Goal: Navigation & Orientation: Find specific page/section

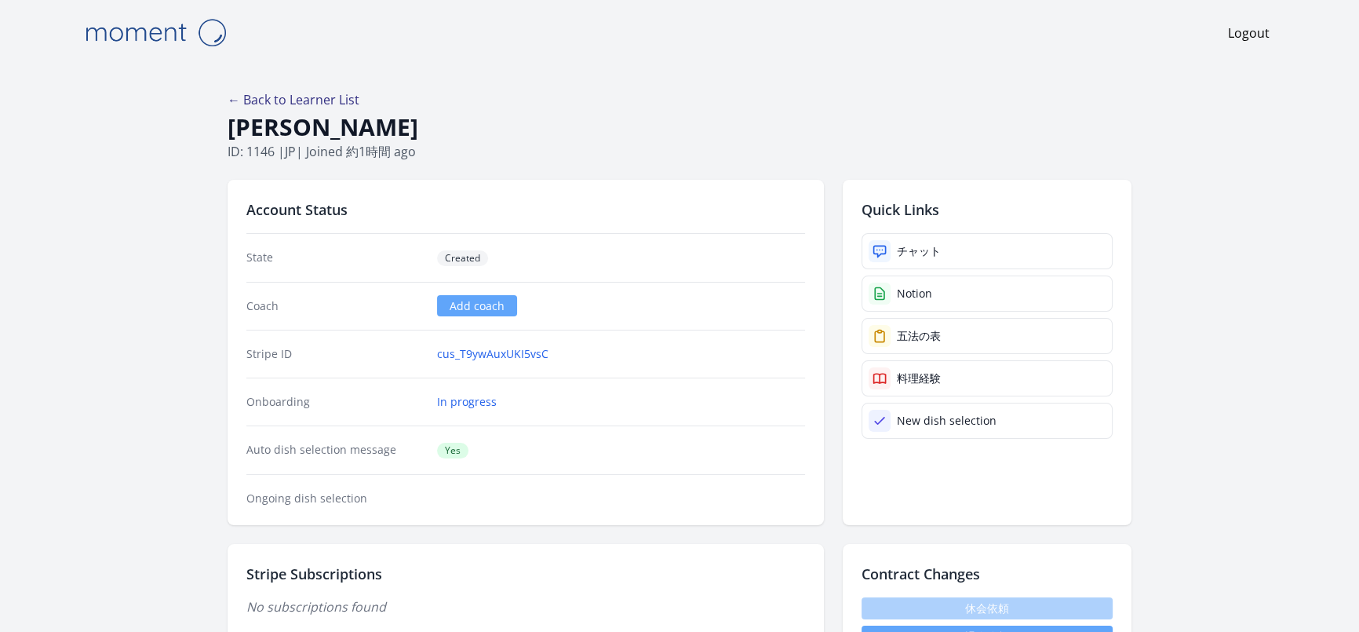
click at [281, 100] on link "← Back to Learner List" at bounding box center [294, 99] width 132 height 17
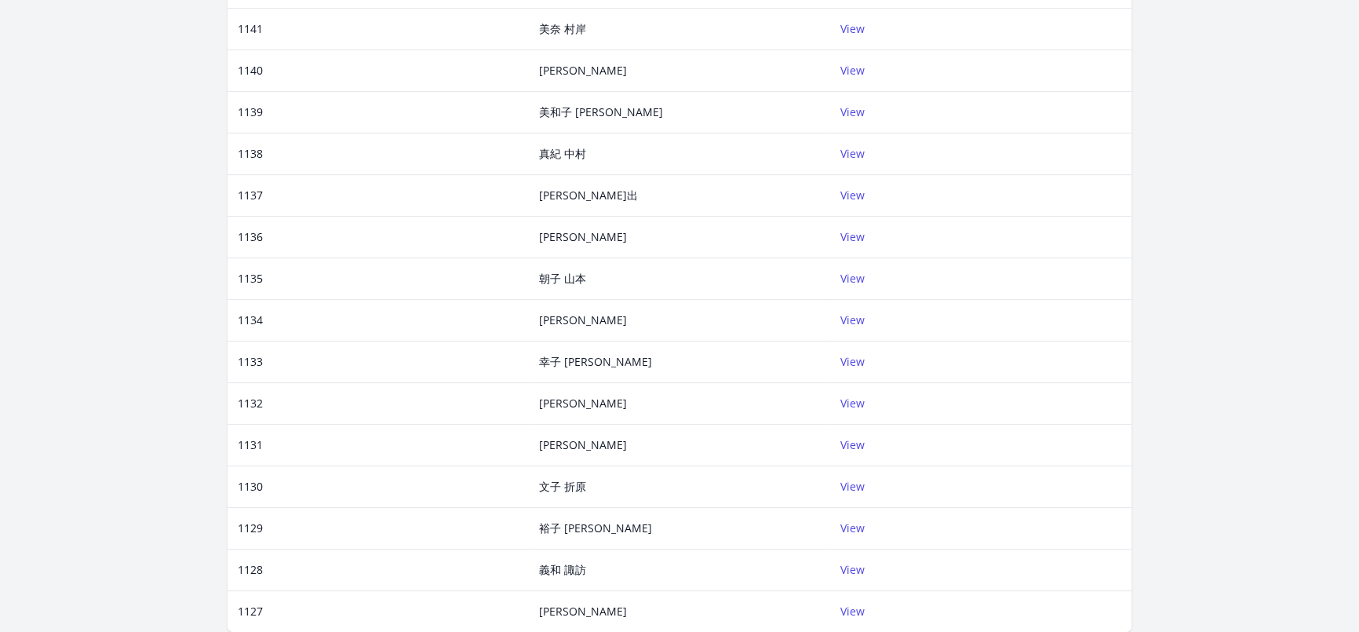
scroll to position [496, 0]
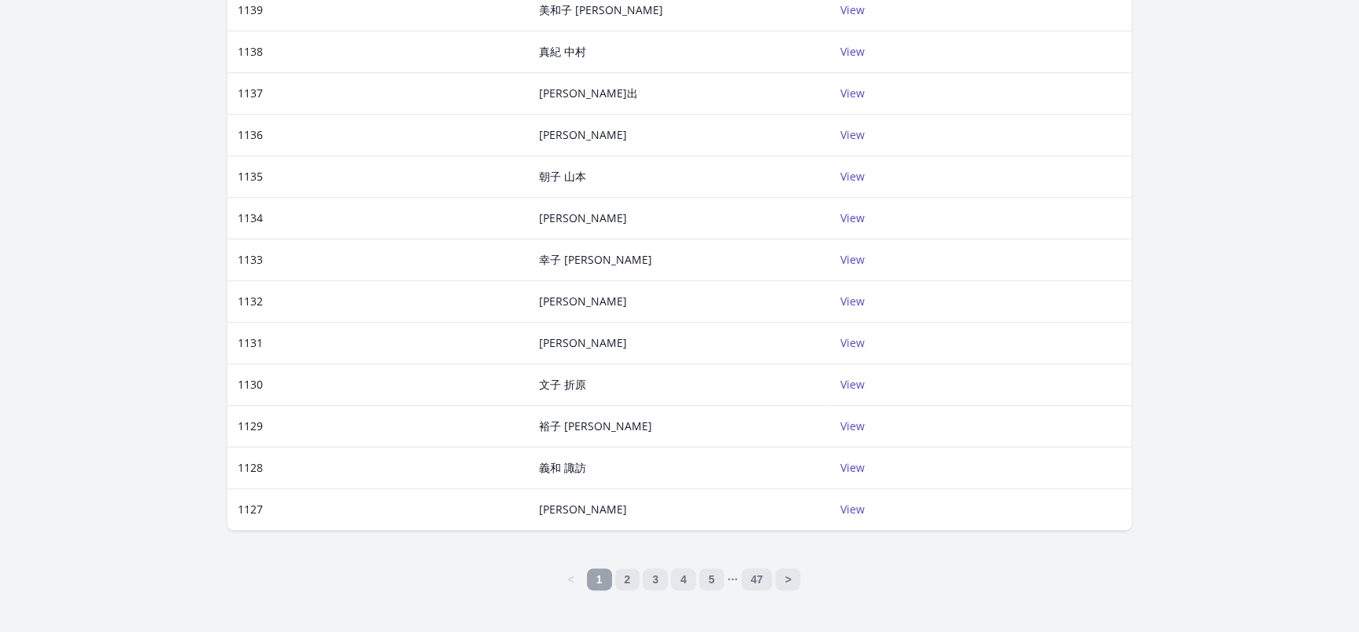
click at [704, 561] on div "Learners ID Name Actions 1146 江﨑日淑 View 1145 河野大治朗 View 1144 Lee Inman View 114…" at bounding box center [680, 101] width 904 height 1015
click at [770, 574] on link "47" at bounding box center [757, 579] width 31 height 22
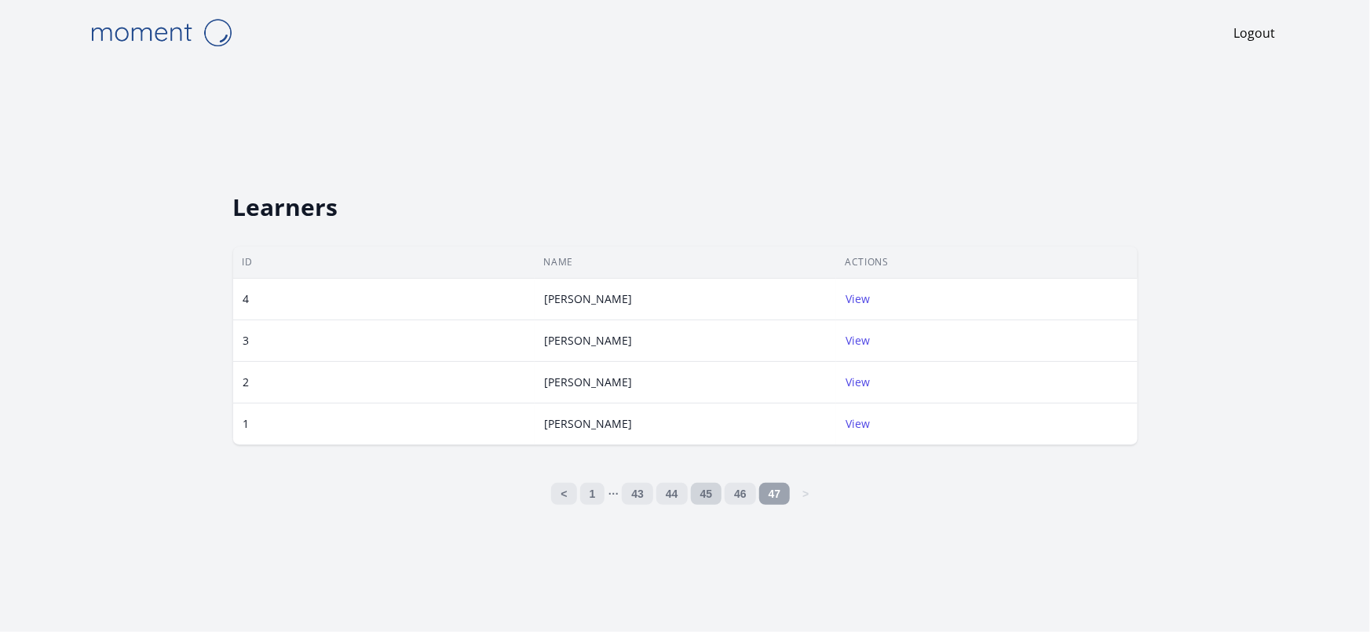
click at [711, 502] on link "45" at bounding box center [706, 494] width 31 height 22
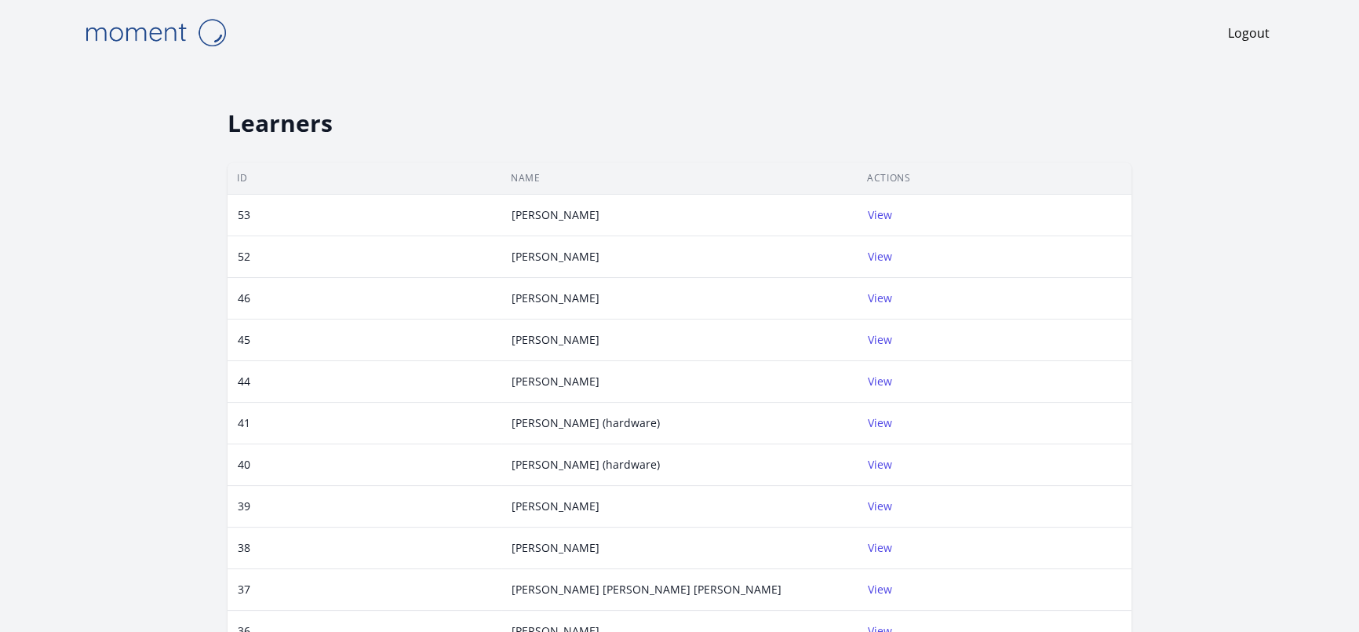
click at [710, 486] on td "Megumi Fujita" at bounding box center [679, 507] width 356 height 42
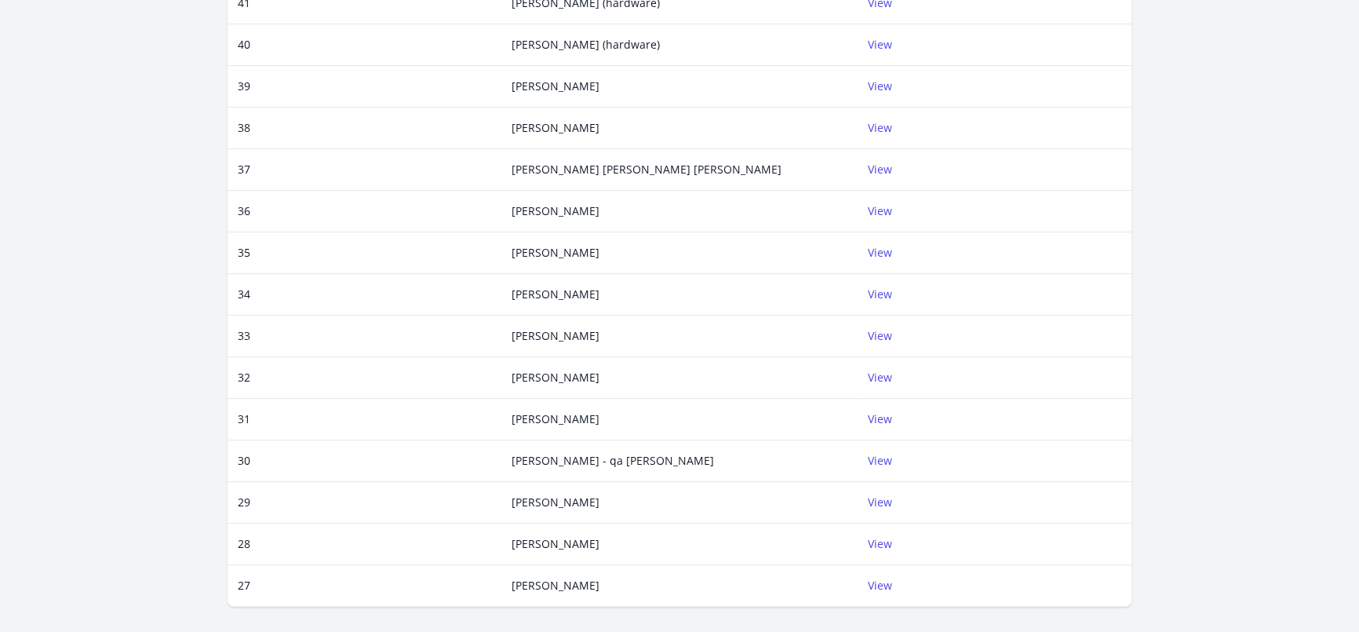
scroll to position [496, 0]
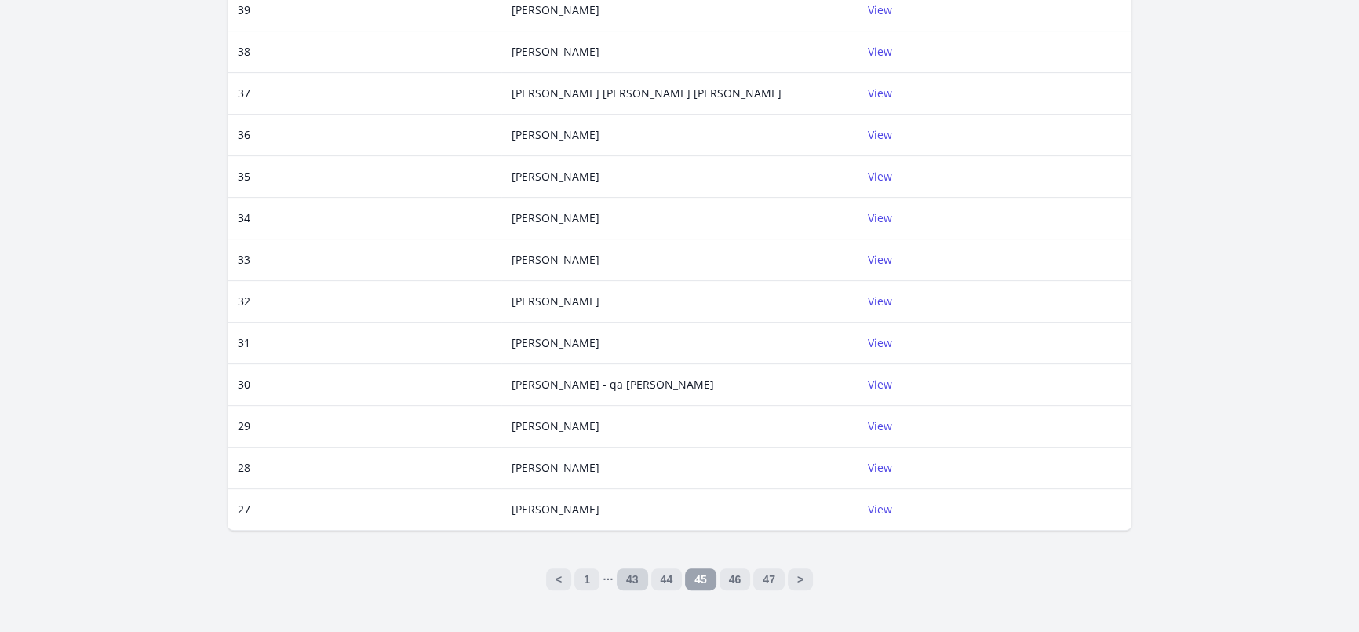
click at [628, 568] on link "43" at bounding box center [632, 579] width 31 height 22
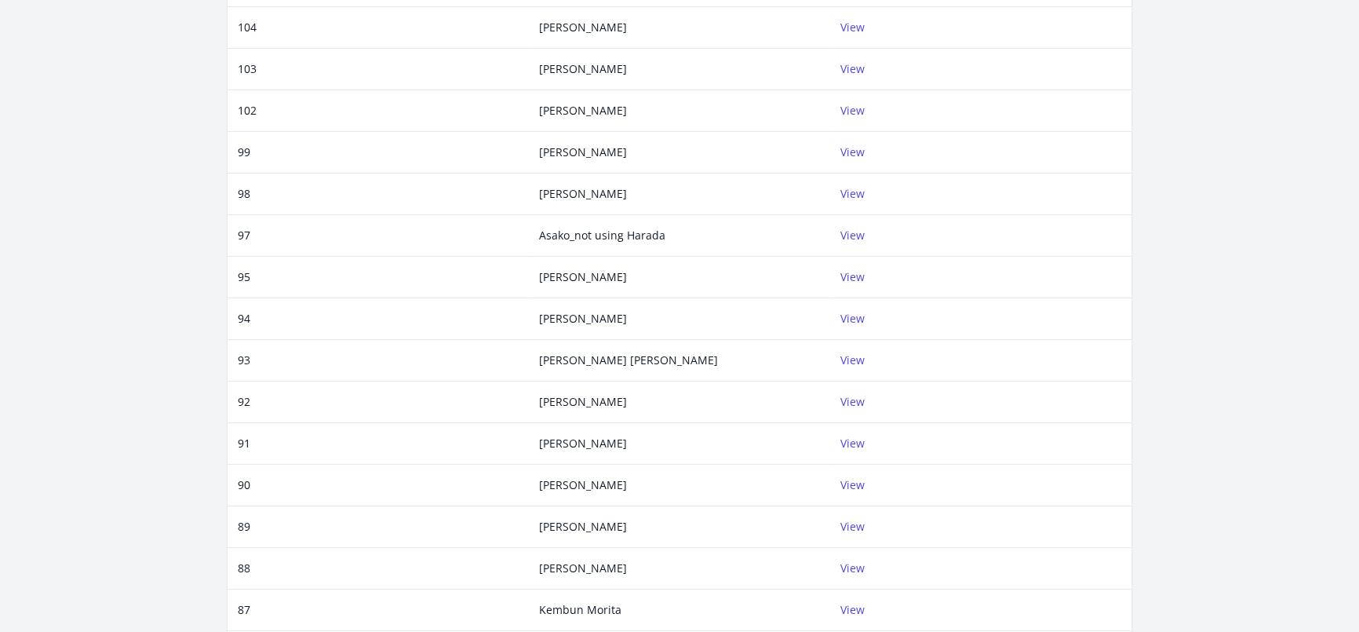
scroll to position [496, 0]
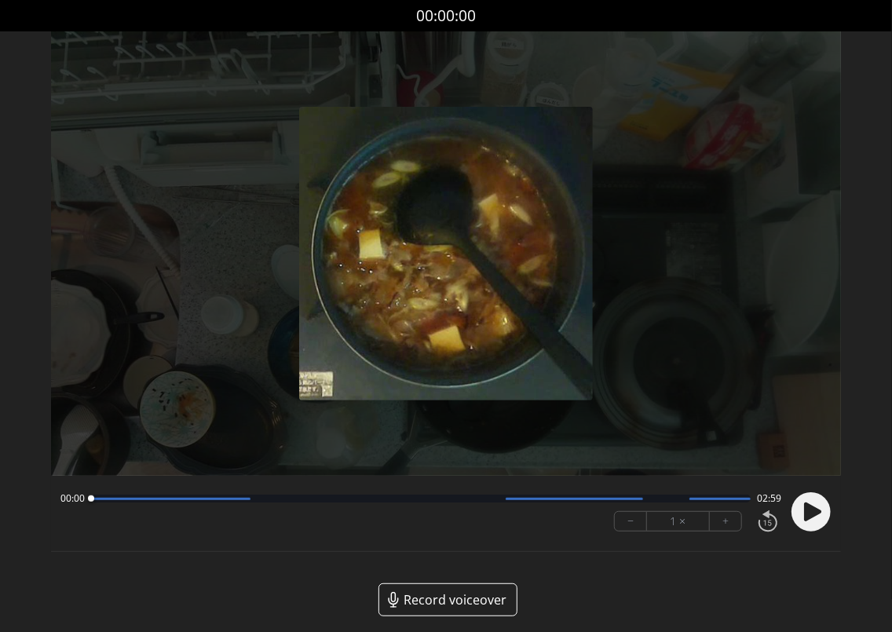
click at [805, 510] on icon at bounding box center [812, 511] width 17 height 19
click at [811, 503] on circle at bounding box center [810, 511] width 39 height 39
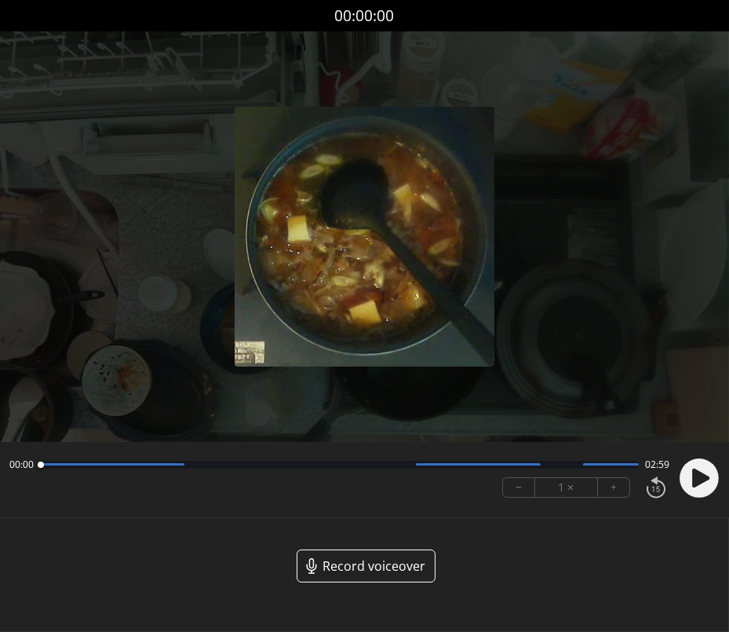
drag, startPoint x: 62, startPoint y: 469, endPoint x: 0, endPoint y: 467, distance: 62.0
click at [0, 467] on div "00:00 02:59 − 1 × +" at bounding box center [364, 479] width 729 height 57
click at [698, 480] on icon at bounding box center [700, 477] width 17 height 19
click at [702, 489] on circle at bounding box center [699, 477] width 39 height 39
click at [695, 485] on icon at bounding box center [700, 477] width 17 height 19
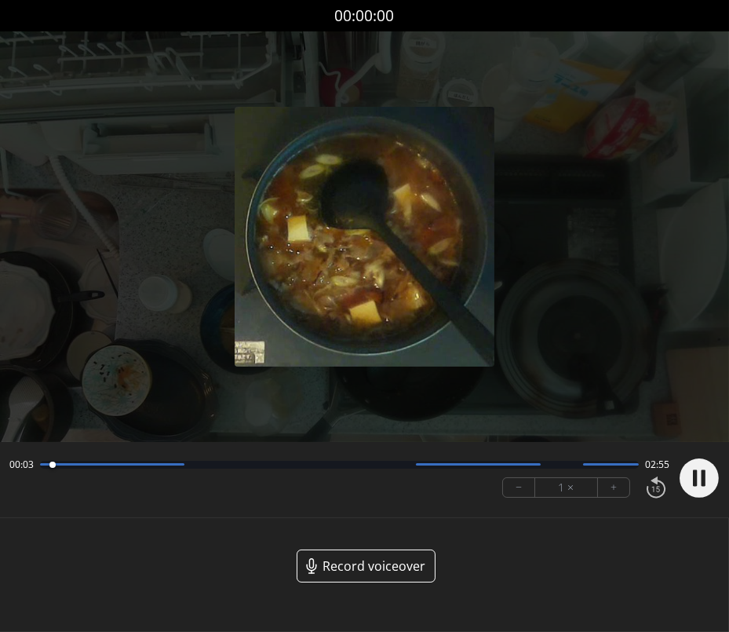
click at [695, 485] on icon at bounding box center [695, 477] width 4 height 16
click at [694, 477] on icon at bounding box center [700, 477] width 17 height 19
click at [694, 477] on icon at bounding box center [695, 477] width 4 height 16
click at [696, 476] on icon at bounding box center [700, 477] width 17 height 19
click at [696, 476] on icon at bounding box center [695, 477] width 4 height 16
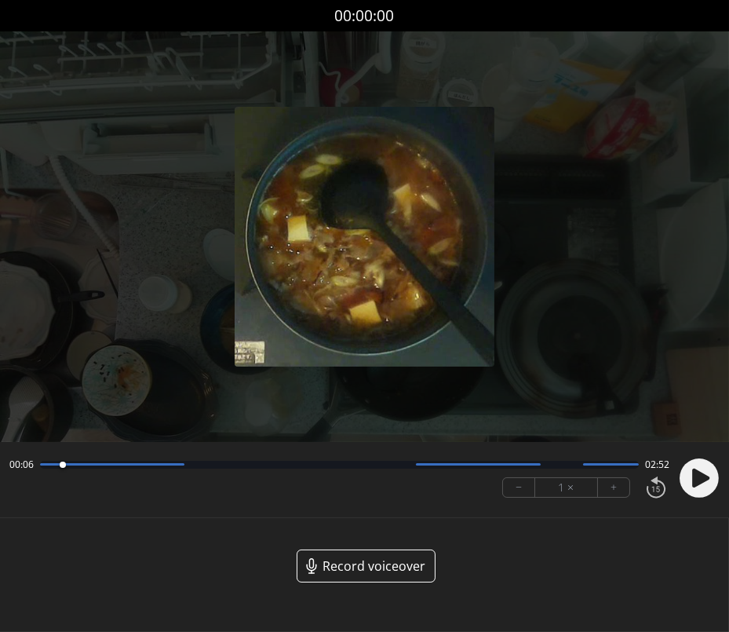
click at [709, 476] on icon at bounding box center [700, 477] width 17 height 19
click at [709, 476] on circle at bounding box center [699, 477] width 39 height 39
click at [703, 476] on icon at bounding box center [700, 477] width 17 height 19
click at [703, 476] on icon at bounding box center [704, 477] width 4 height 16
click at [700, 478] on icon at bounding box center [700, 477] width 17 height 19
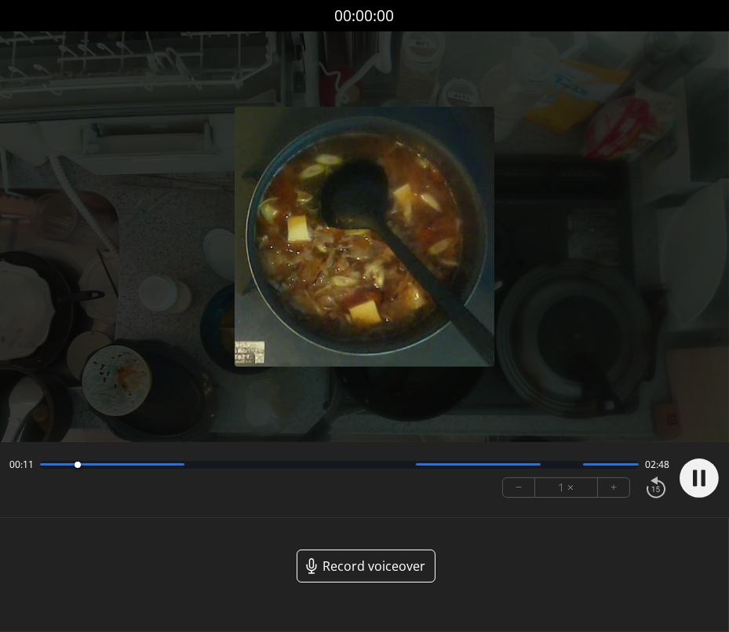
click at [700, 478] on circle at bounding box center [699, 477] width 39 height 39
click at [691, 480] on circle at bounding box center [699, 477] width 39 height 39
click at [706, 480] on icon at bounding box center [700, 477] width 17 height 19
click at [706, 480] on circle at bounding box center [699, 477] width 39 height 39
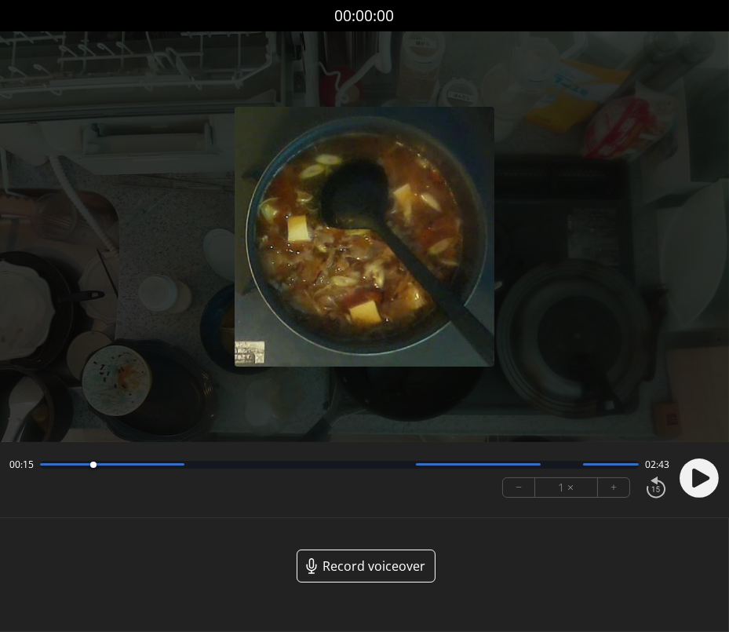
click at [700, 491] on circle at bounding box center [699, 477] width 39 height 39
click at [698, 472] on icon at bounding box center [700, 477] width 17 height 19
click at [698, 472] on circle at bounding box center [699, 477] width 39 height 39
click at [717, 482] on circle at bounding box center [699, 477] width 39 height 39
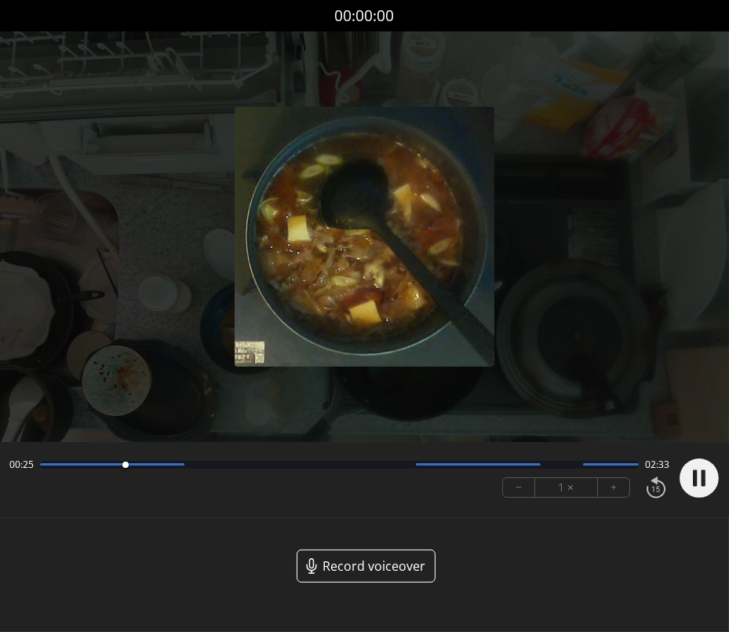
click at [717, 482] on circle at bounding box center [699, 477] width 39 height 39
click at [695, 483] on icon at bounding box center [700, 477] width 17 height 19
click at [695, 483] on icon at bounding box center [695, 477] width 4 height 16
click at [702, 476] on icon at bounding box center [700, 477] width 17 height 19
click at [702, 476] on icon at bounding box center [704, 477] width 4 height 16
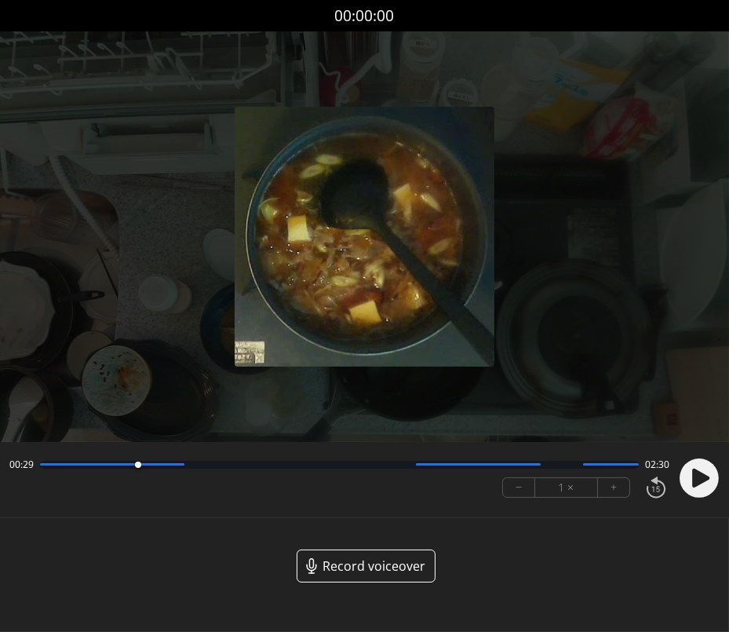
click at [701, 478] on icon at bounding box center [700, 477] width 17 height 19
click at [701, 478] on circle at bounding box center [699, 477] width 39 height 39
click at [692, 476] on icon at bounding box center [700, 477] width 17 height 19
click at [692, 476] on circle at bounding box center [699, 477] width 39 height 39
click at [702, 481] on icon at bounding box center [700, 477] width 17 height 19
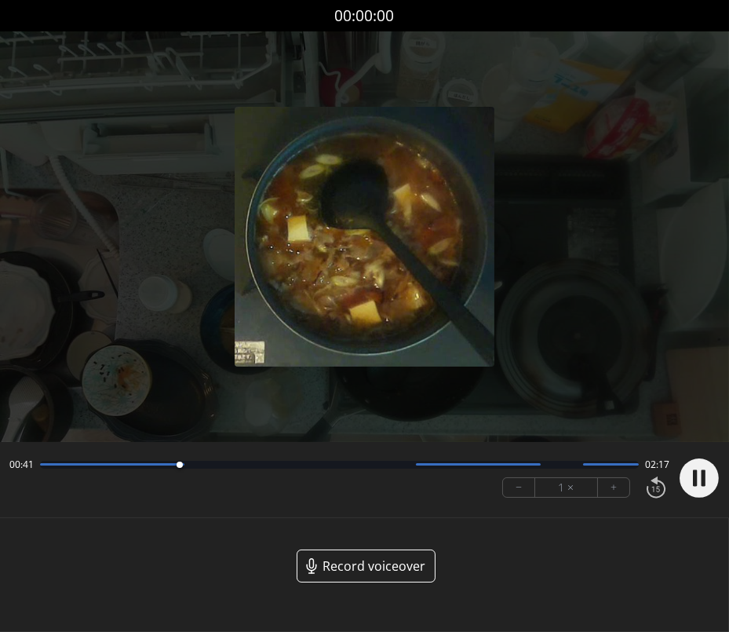
click at [703, 481] on icon at bounding box center [704, 477] width 4 height 16
click at [693, 470] on icon at bounding box center [700, 477] width 17 height 19
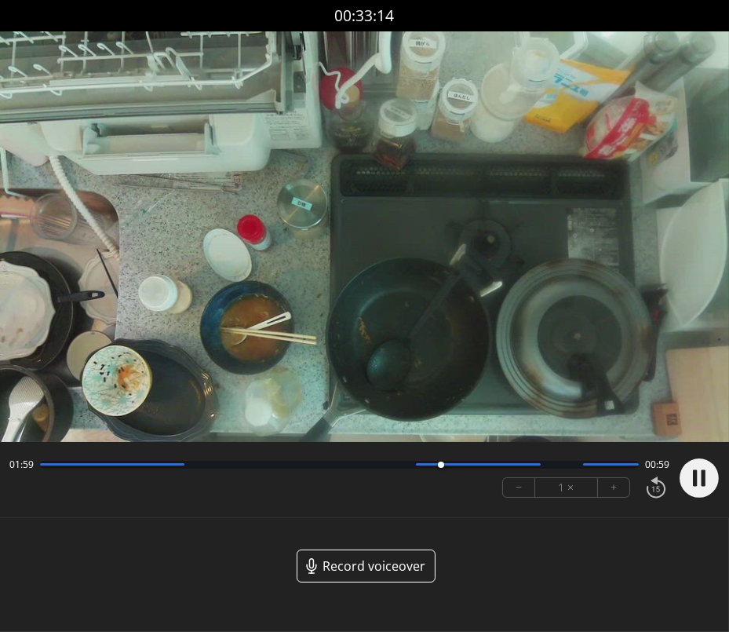
click at [711, 486] on circle at bounding box center [699, 477] width 39 height 39
click at [707, 481] on circle at bounding box center [699, 477] width 39 height 39
click at [688, 469] on circle at bounding box center [699, 477] width 39 height 39
click at [440, 461] on div at bounding box center [339, 465] width 599 height 8
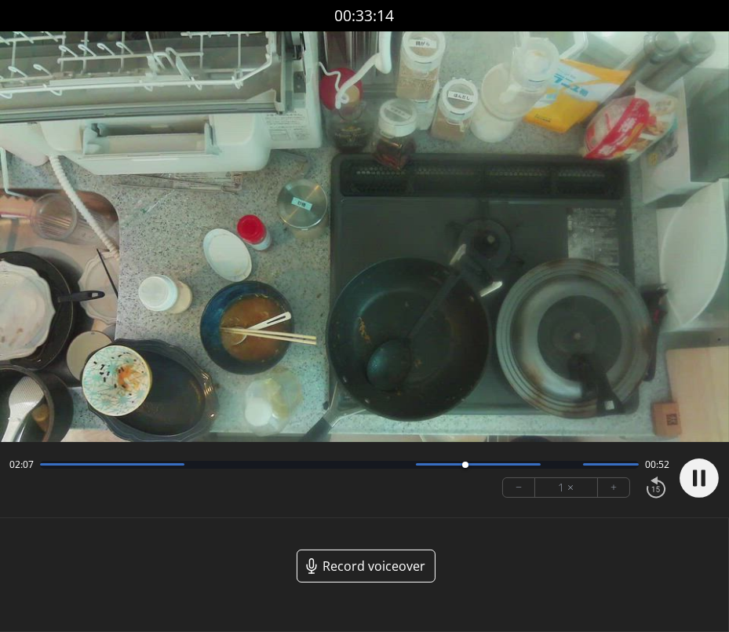
click at [702, 479] on icon at bounding box center [704, 477] width 4 height 16
click at [702, 479] on icon at bounding box center [700, 477] width 17 height 19
click at [505, 467] on div at bounding box center [339, 465] width 599 height 8
click at [505, 467] on div at bounding box center [514, 464] width 21 height 21
click at [706, 487] on circle at bounding box center [699, 477] width 39 height 39
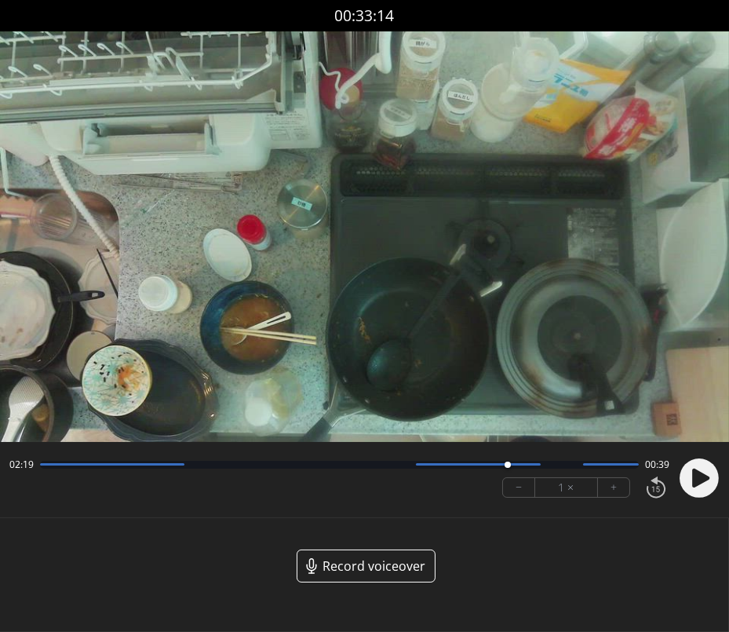
click at [706, 487] on circle at bounding box center [699, 477] width 39 height 39
click at [686, 472] on circle at bounding box center [699, 477] width 39 height 39
click at [693, 476] on icon at bounding box center [700, 477] width 17 height 19
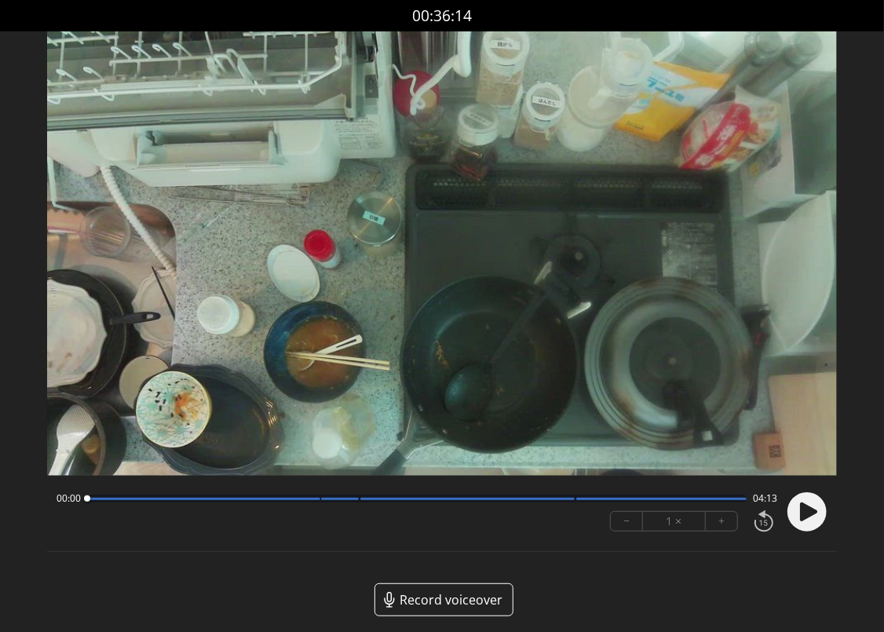
click at [805, 513] on icon at bounding box center [808, 511] width 17 height 19
click at [804, 509] on icon at bounding box center [803, 511] width 4 height 16
click at [805, 519] on icon at bounding box center [808, 511] width 17 height 19
click at [805, 519] on circle at bounding box center [806, 511] width 39 height 39
click at [797, 523] on circle at bounding box center [806, 511] width 39 height 39
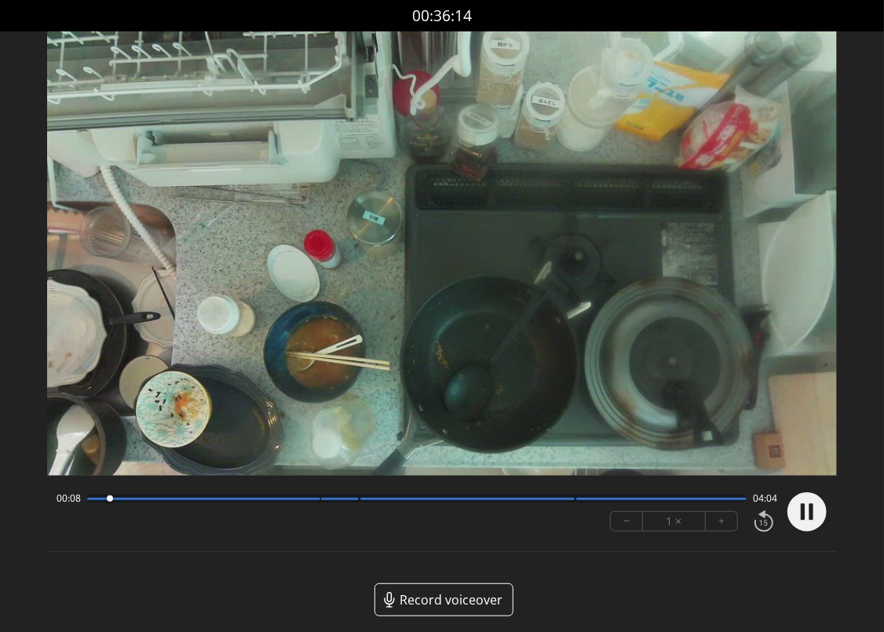
click at [801, 519] on icon at bounding box center [803, 511] width 4 height 16
click at [808, 509] on icon at bounding box center [808, 511] width 17 height 19
click at [808, 509] on circle at bounding box center [806, 511] width 39 height 39
click at [807, 515] on icon at bounding box center [808, 511] width 17 height 19
click at [807, 515] on circle at bounding box center [806, 511] width 39 height 39
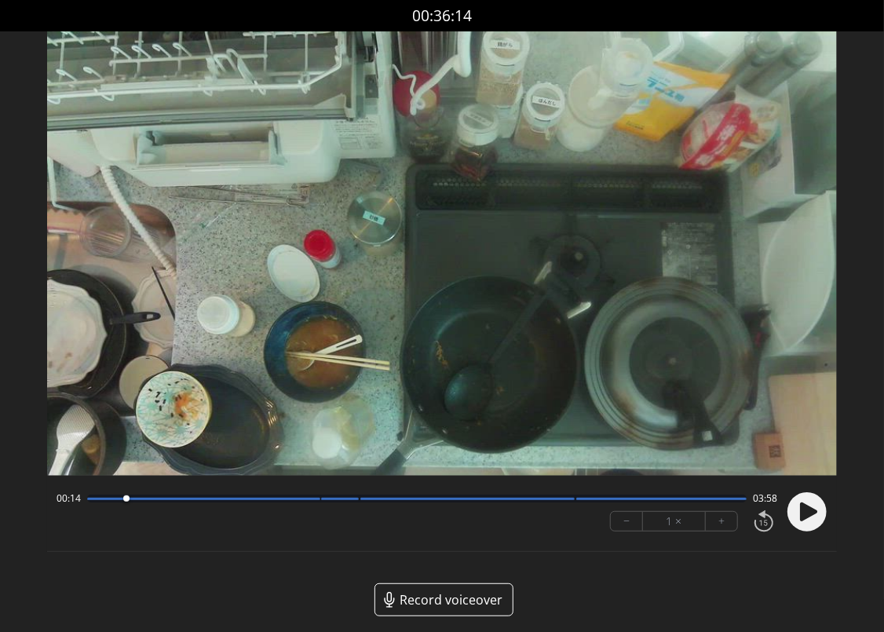
click at [791, 516] on circle at bounding box center [806, 511] width 39 height 39
click at [793, 516] on circle at bounding box center [806, 511] width 39 height 39
click at [802, 516] on icon at bounding box center [808, 511] width 17 height 19
click at [802, 516] on icon at bounding box center [803, 511] width 4 height 16
click at [810, 509] on icon at bounding box center [808, 511] width 17 height 19
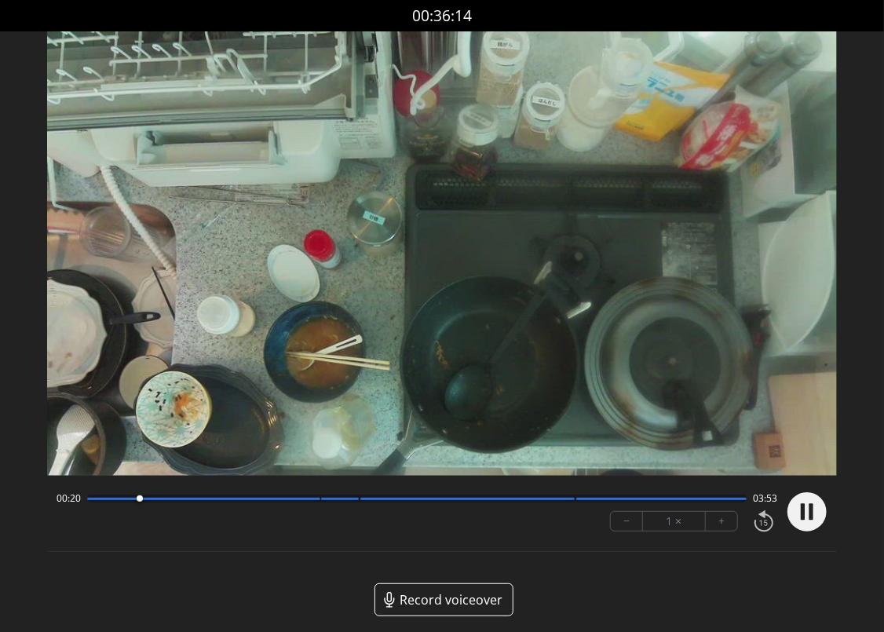
click at [810, 509] on icon at bounding box center [811, 511] width 4 height 16
click at [818, 517] on circle at bounding box center [806, 511] width 39 height 39
click at [810, 506] on circle at bounding box center [806, 511] width 39 height 39
click at [810, 506] on icon at bounding box center [811, 511] width 4 height 16
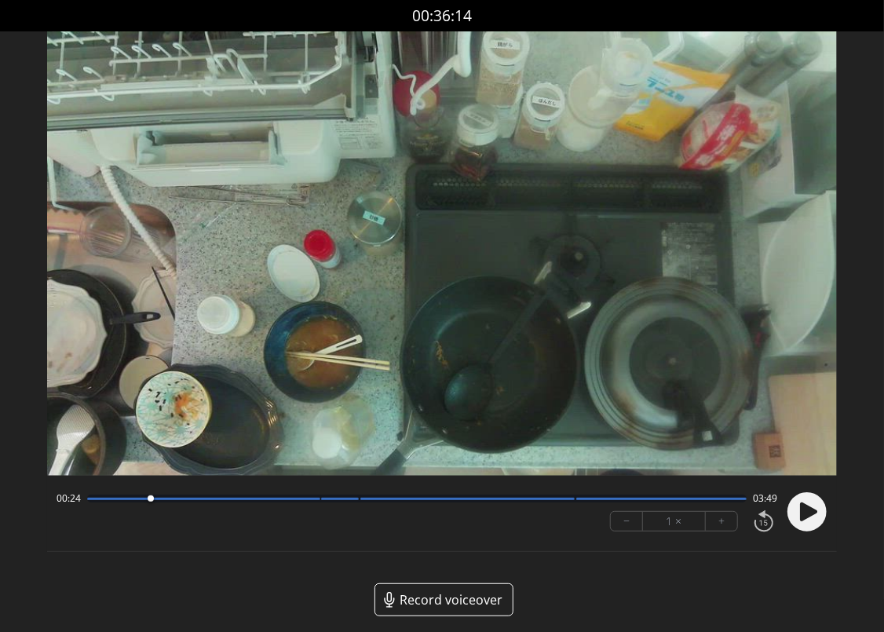
click at [802, 512] on icon at bounding box center [808, 511] width 17 height 19
click at [801, 512] on icon at bounding box center [803, 511] width 4 height 16
click at [800, 513] on icon at bounding box center [808, 511] width 17 height 19
click at [800, 513] on circle at bounding box center [806, 511] width 39 height 39
click at [816, 527] on circle at bounding box center [806, 511] width 39 height 39
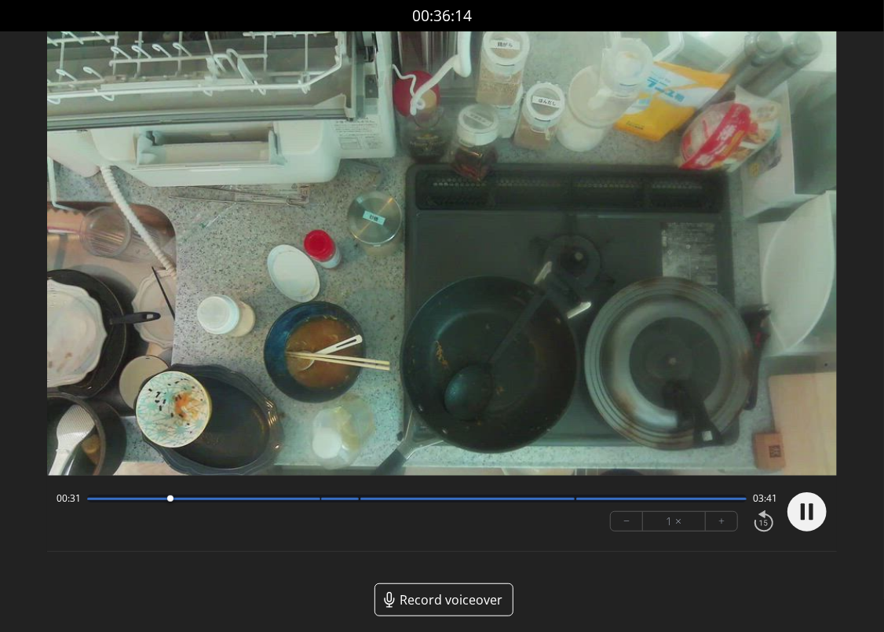
click at [816, 527] on circle at bounding box center [806, 511] width 39 height 39
click at [808, 512] on icon at bounding box center [808, 511] width 17 height 19
click at [808, 512] on circle at bounding box center [806, 511] width 39 height 39
click at [808, 509] on icon at bounding box center [808, 511] width 17 height 19
click at [816, 508] on circle at bounding box center [806, 511] width 39 height 39
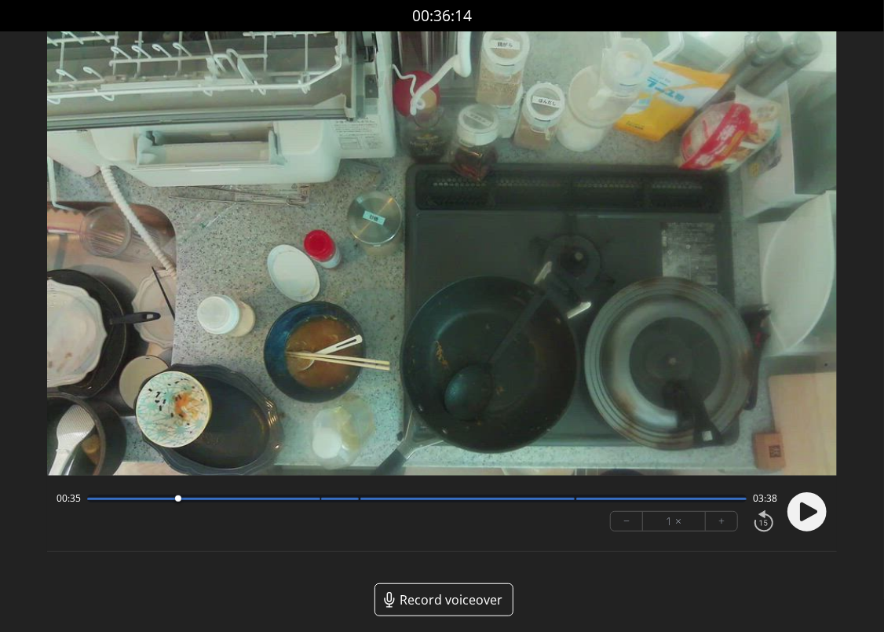
click at [818, 509] on circle at bounding box center [806, 511] width 39 height 39
click at [794, 503] on circle at bounding box center [806, 511] width 39 height 39
click at [798, 503] on circle at bounding box center [806, 511] width 39 height 39
click at [803, 512] on icon at bounding box center [808, 511] width 17 height 19
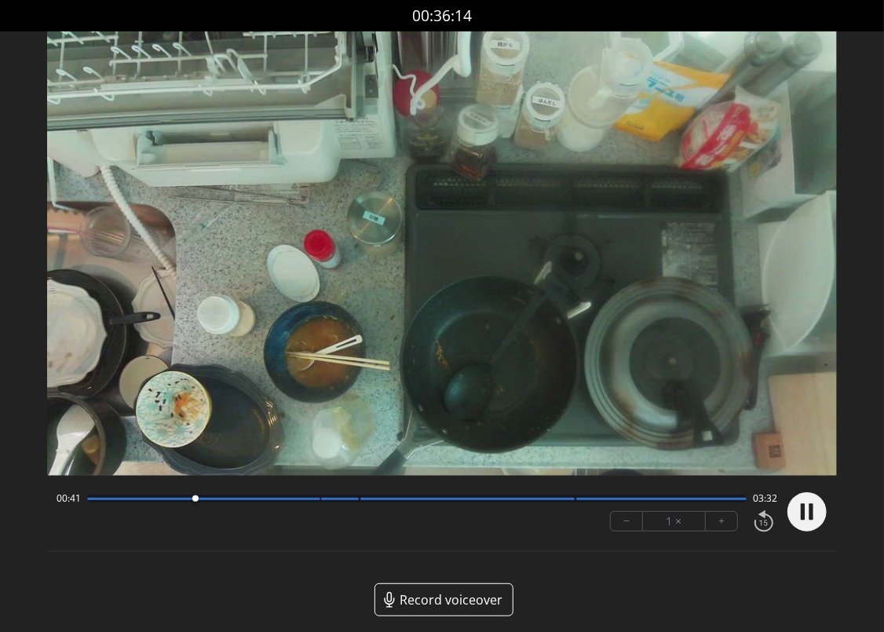
click at [803, 512] on icon at bounding box center [803, 511] width 4 height 16
click at [803, 512] on icon at bounding box center [808, 511] width 17 height 19
click at [803, 512] on icon at bounding box center [803, 511] width 4 height 16
click at [175, 498] on div at bounding box center [203, 499] width 233 height 2
click at [834, 509] on div "00:33 03:39 − 1 × +" at bounding box center [442, 513] width 790 height 57
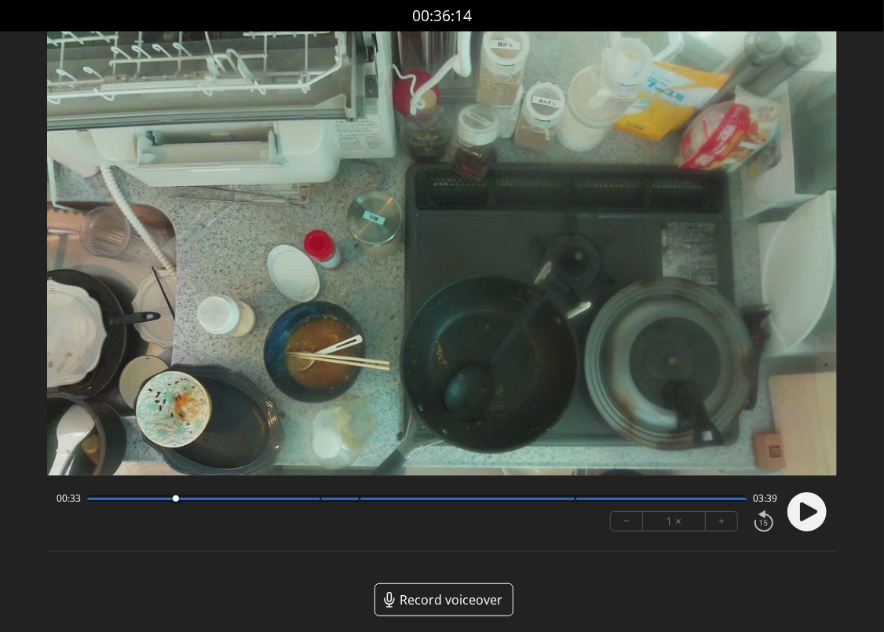
click at [819, 511] on circle at bounding box center [806, 511] width 39 height 39
click at [802, 516] on icon at bounding box center [803, 511] width 4 height 16
click at [795, 513] on circle at bounding box center [806, 511] width 39 height 39
click at [794, 513] on circle at bounding box center [806, 511] width 39 height 39
click at [807, 512] on icon at bounding box center [808, 511] width 17 height 19
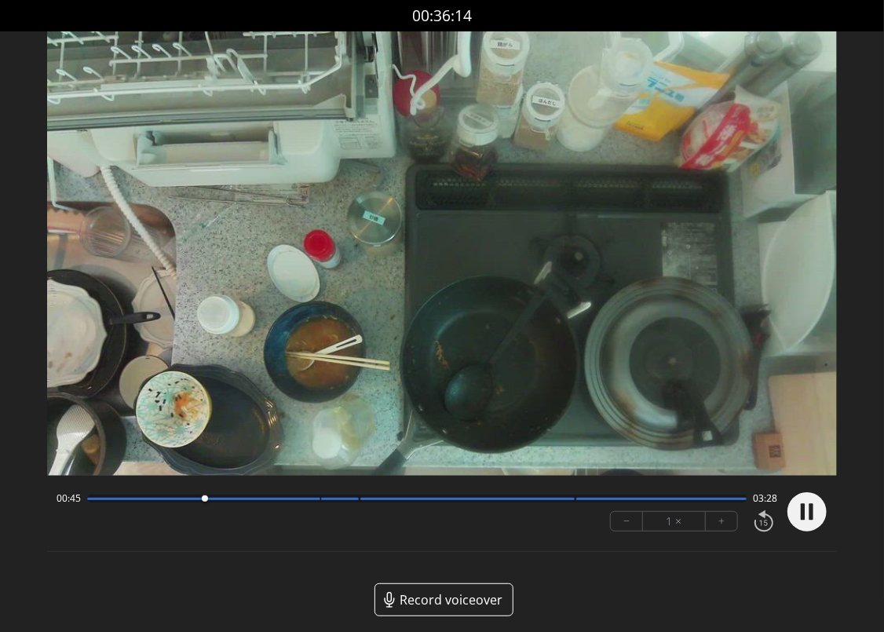
click at [807, 512] on circle at bounding box center [806, 511] width 39 height 39
click at [812, 511] on icon at bounding box center [808, 511] width 17 height 19
click at [812, 511] on icon at bounding box center [811, 511] width 4 height 16
click at [821, 507] on circle at bounding box center [806, 511] width 39 height 39
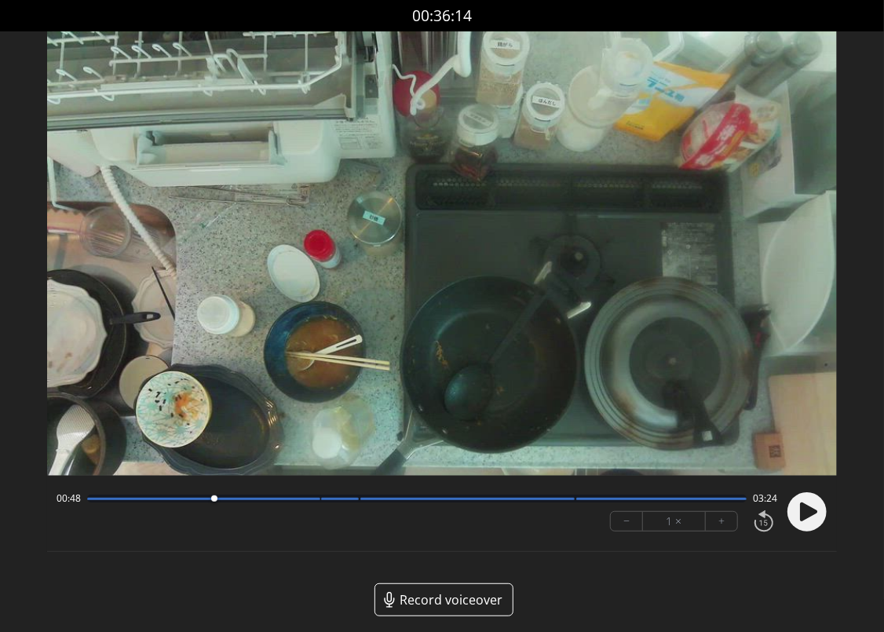
click at [803, 509] on icon at bounding box center [808, 511] width 17 height 19
click at [803, 509] on icon at bounding box center [803, 511] width 4 height 16
click at [803, 504] on icon at bounding box center [808, 511] width 17 height 19
click at [798, 510] on circle at bounding box center [806, 511] width 39 height 39
click at [804, 510] on icon at bounding box center [808, 511] width 17 height 19
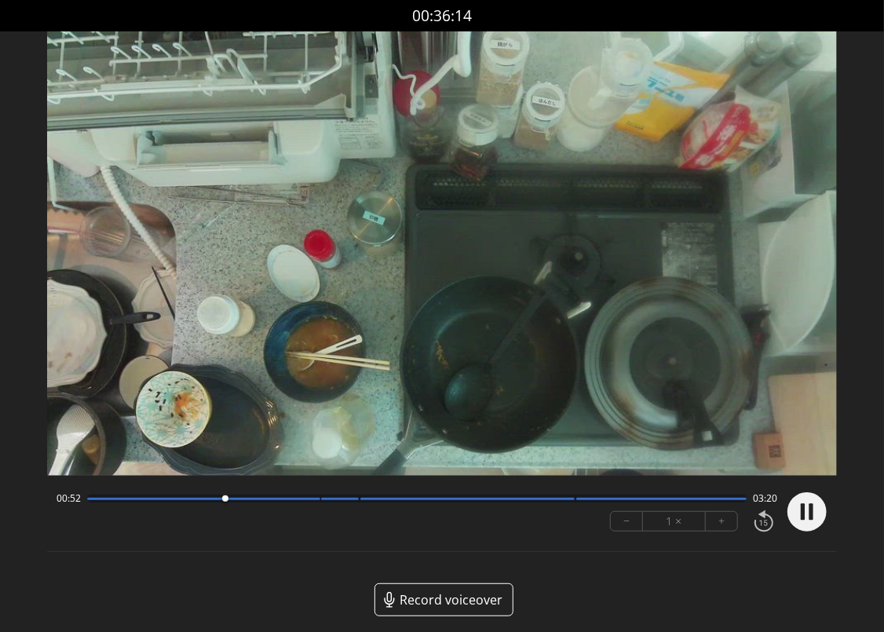
click at [804, 510] on icon at bounding box center [803, 511] width 4 height 16
click at [799, 512] on circle at bounding box center [806, 511] width 39 height 39
click at [816, 520] on circle at bounding box center [806, 511] width 39 height 39
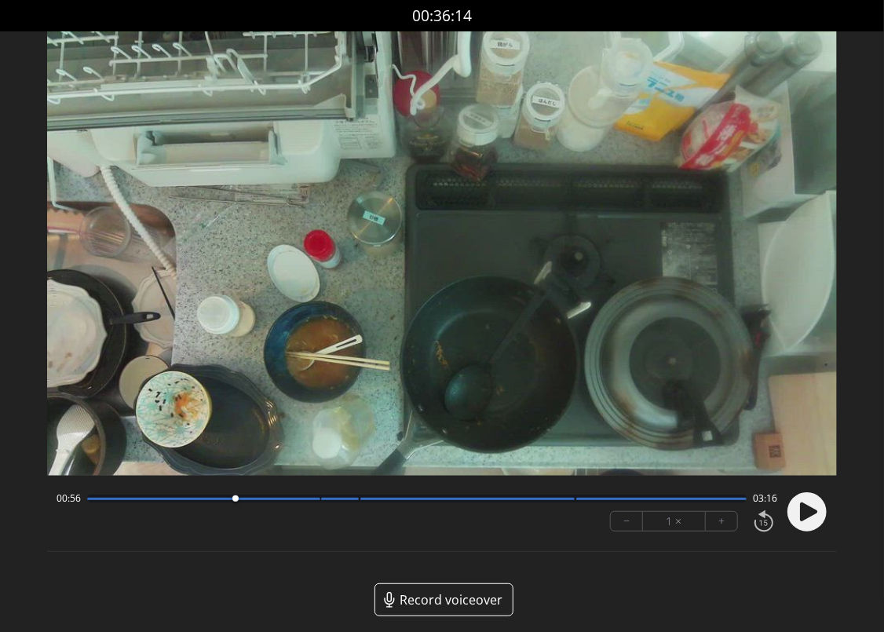
click at [796, 510] on circle at bounding box center [806, 511] width 39 height 39
click at [796, 511] on circle at bounding box center [806, 511] width 39 height 39
click at [794, 516] on circle at bounding box center [806, 511] width 39 height 39
click at [805, 510] on icon at bounding box center [808, 511] width 17 height 19
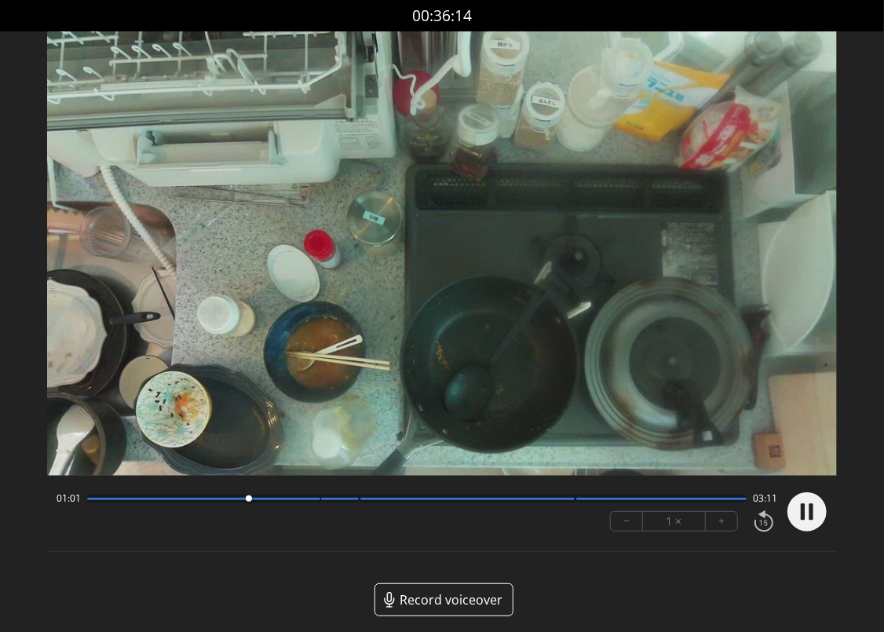
click at [805, 510] on circle at bounding box center [806, 511] width 39 height 39
click at [805, 512] on icon at bounding box center [808, 511] width 17 height 19
click at [805, 512] on circle at bounding box center [806, 511] width 39 height 39
click at [809, 516] on icon at bounding box center [808, 511] width 17 height 19
click at [809, 516] on icon at bounding box center [811, 511] width 4 height 16
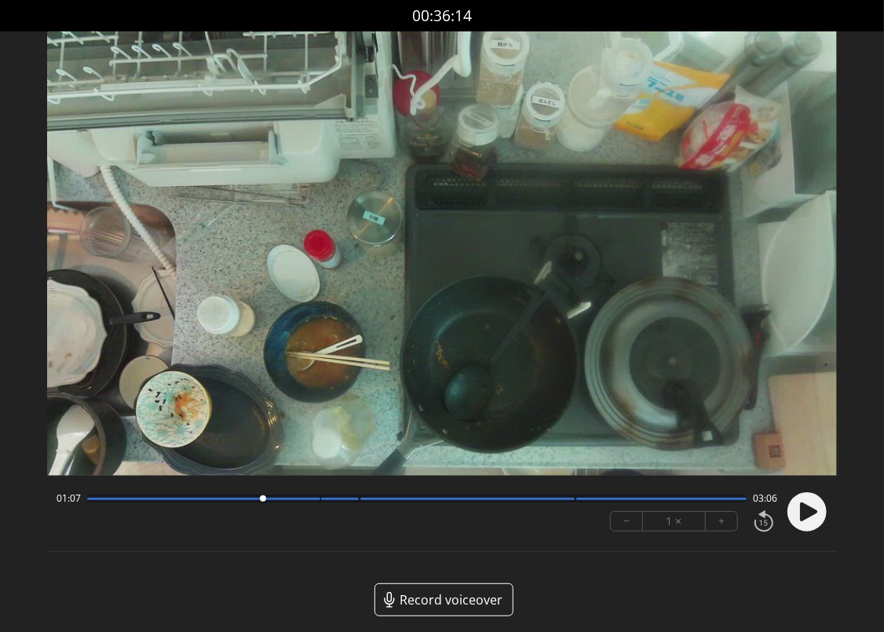
click at [806, 516] on icon at bounding box center [808, 511] width 17 height 19
click at [806, 516] on circle at bounding box center [806, 511] width 39 height 39
click at [804, 512] on icon at bounding box center [808, 511] width 17 height 19
click at [804, 512] on icon at bounding box center [803, 511] width 4 height 16
click at [802, 515] on icon at bounding box center [808, 511] width 17 height 19
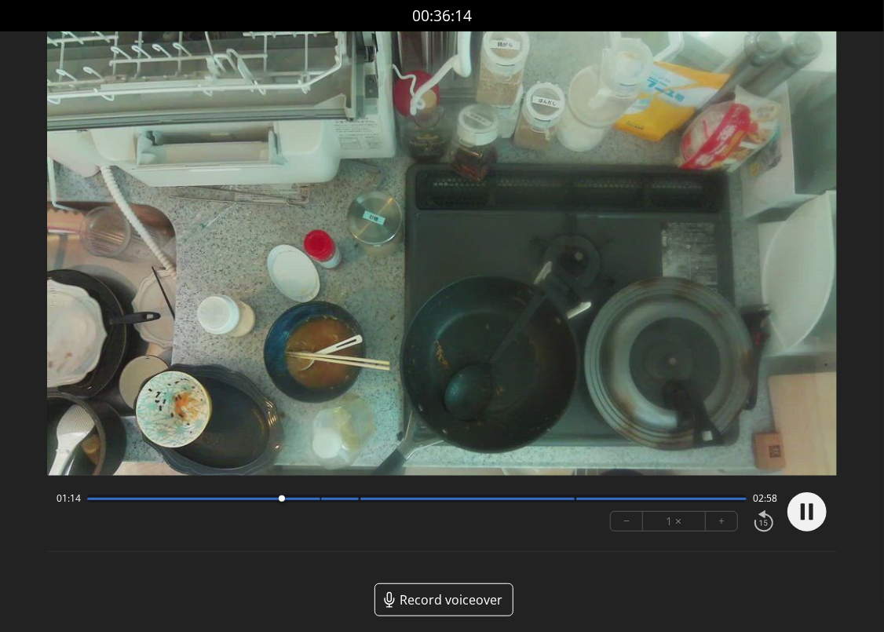
click at [802, 515] on icon at bounding box center [803, 511] width 4 height 16
click at [798, 508] on circle at bounding box center [806, 511] width 39 height 39
click at [801, 508] on circle at bounding box center [806, 511] width 39 height 39
click at [803, 516] on icon at bounding box center [808, 511] width 17 height 19
click at [803, 516] on icon at bounding box center [803, 511] width 4 height 16
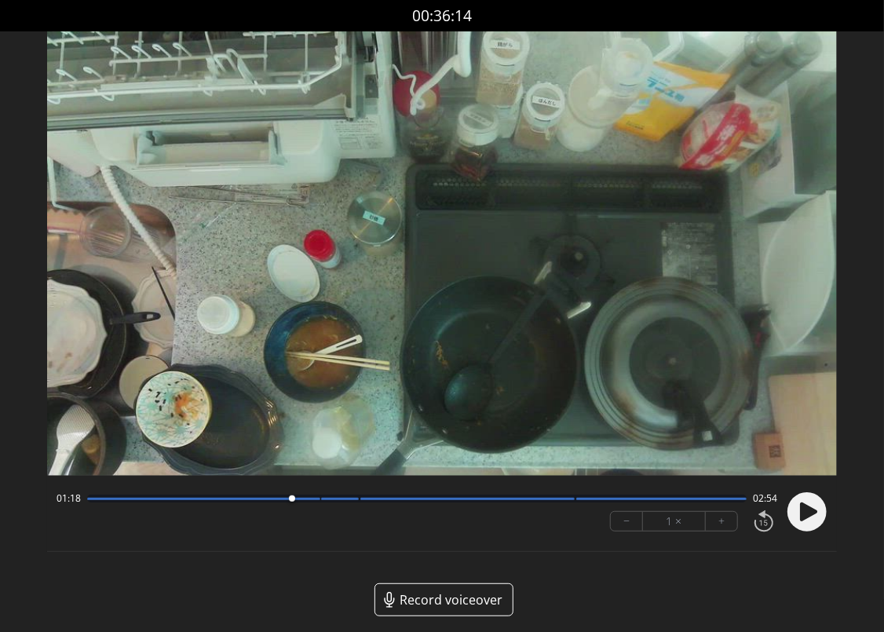
click at [825, 522] on icon at bounding box center [806, 511] width 41 height 41
click at [811, 522] on circle at bounding box center [806, 511] width 39 height 39
click at [812, 522] on circle at bounding box center [806, 511] width 39 height 39
click at [803, 515] on icon at bounding box center [808, 511] width 17 height 19
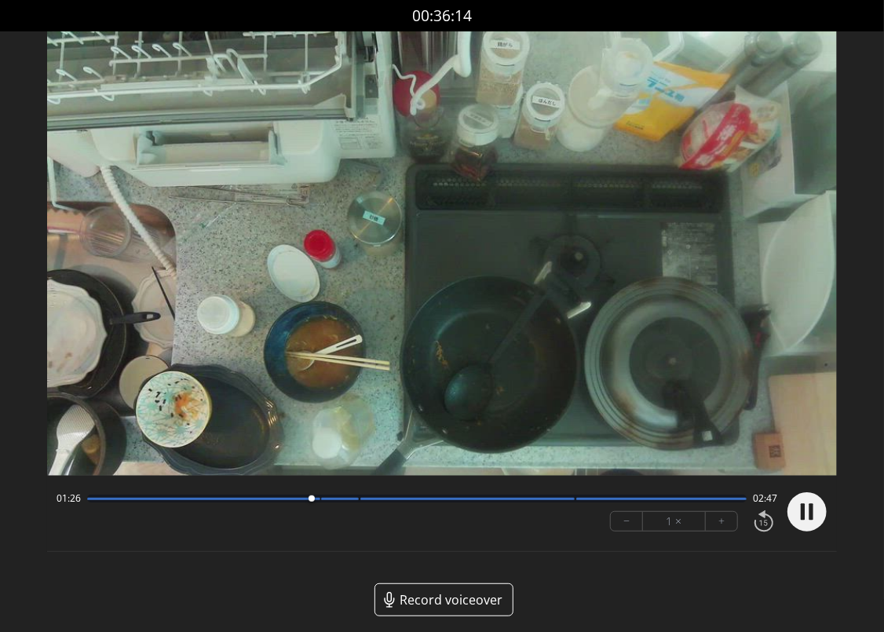
click at [803, 515] on icon at bounding box center [803, 511] width 4 height 16
click at [300, 498] on div at bounding box center [203, 499] width 233 height 2
click at [799, 513] on circle at bounding box center [806, 511] width 39 height 39
click at [812, 513] on icon at bounding box center [811, 511] width 4 height 16
click at [804, 508] on icon at bounding box center [808, 511] width 17 height 19
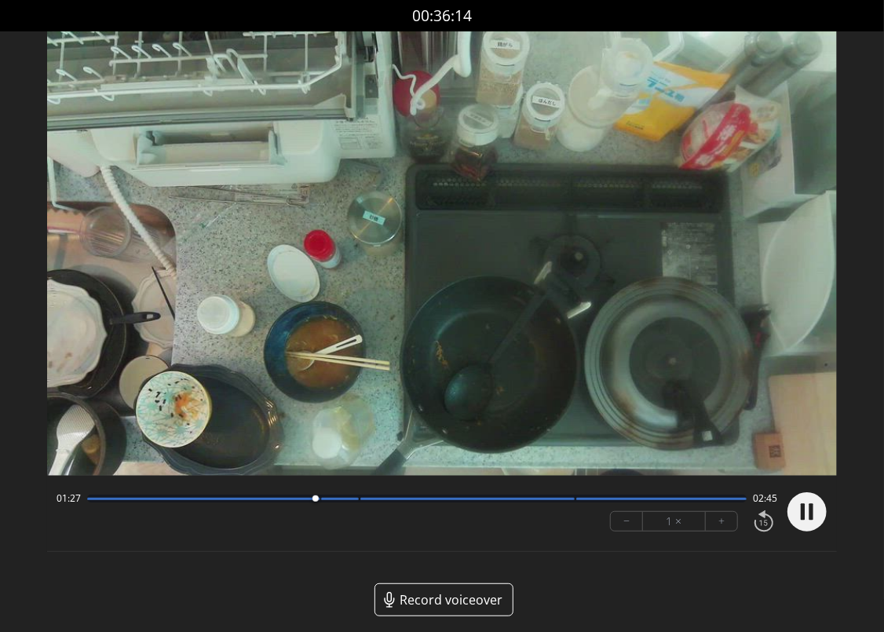
click at [804, 508] on icon at bounding box center [803, 511] width 4 height 16
click at [802, 505] on icon at bounding box center [808, 511] width 17 height 19
click at [802, 505] on icon at bounding box center [803, 511] width 4 height 16
click at [819, 520] on circle at bounding box center [806, 511] width 39 height 39
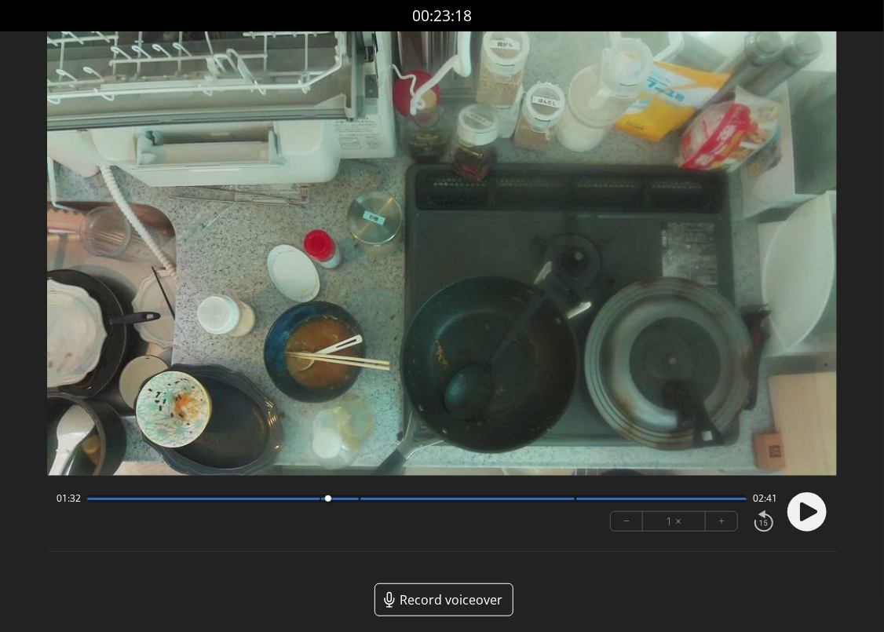
click at [818, 506] on circle at bounding box center [806, 511] width 39 height 39
click at [810, 517] on circle at bounding box center [806, 511] width 39 height 39
click at [810, 517] on icon at bounding box center [811, 511] width 4 height 16
click at [806, 515] on icon at bounding box center [808, 511] width 17 height 19
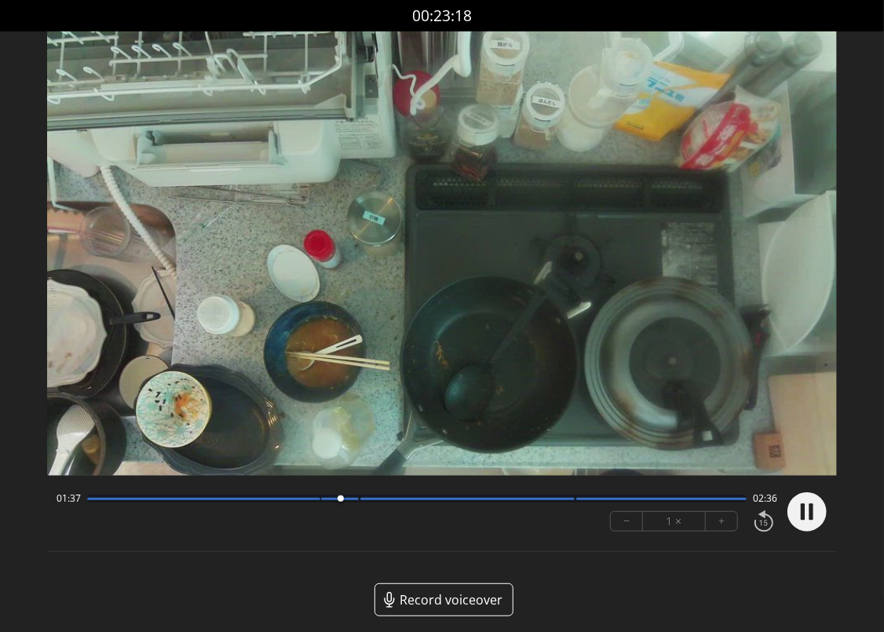
click at [806, 515] on circle at bounding box center [806, 511] width 39 height 39
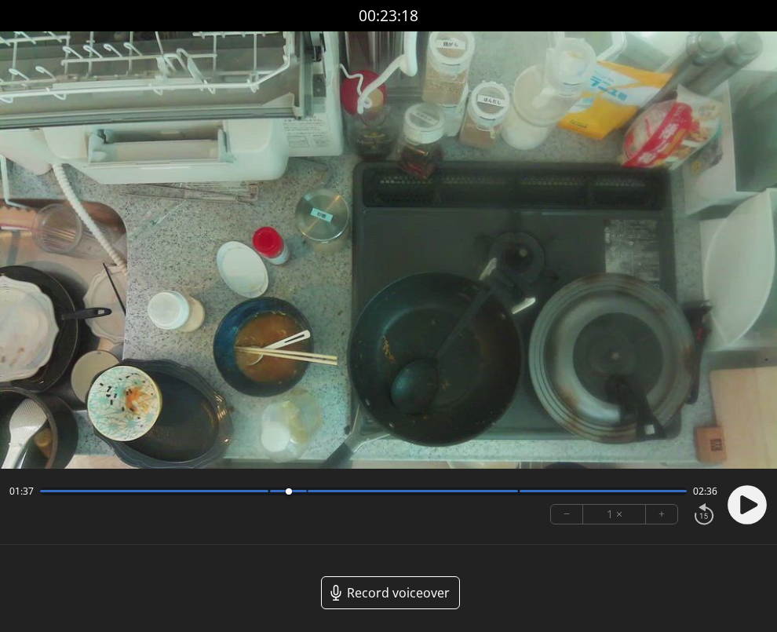
click at [737, 498] on circle at bounding box center [747, 504] width 39 height 39
click at [270, 489] on div at bounding box center [363, 491] width 647 height 8
click at [744, 506] on icon at bounding box center [743, 504] width 4 height 16
click at [744, 506] on icon at bounding box center [748, 504] width 17 height 19
click at [744, 506] on icon at bounding box center [743, 504] width 4 height 16
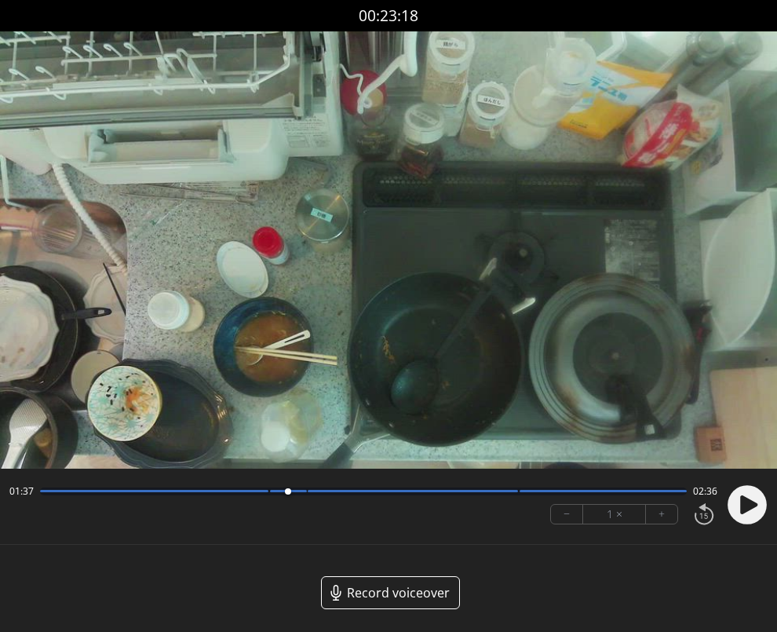
click at [735, 499] on circle at bounding box center [747, 504] width 39 height 39
click at [749, 512] on circle at bounding box center [747, 504] width 39 height 39
click at [752, 514] on circle at bounding box center [747, 504] width 39 height 39
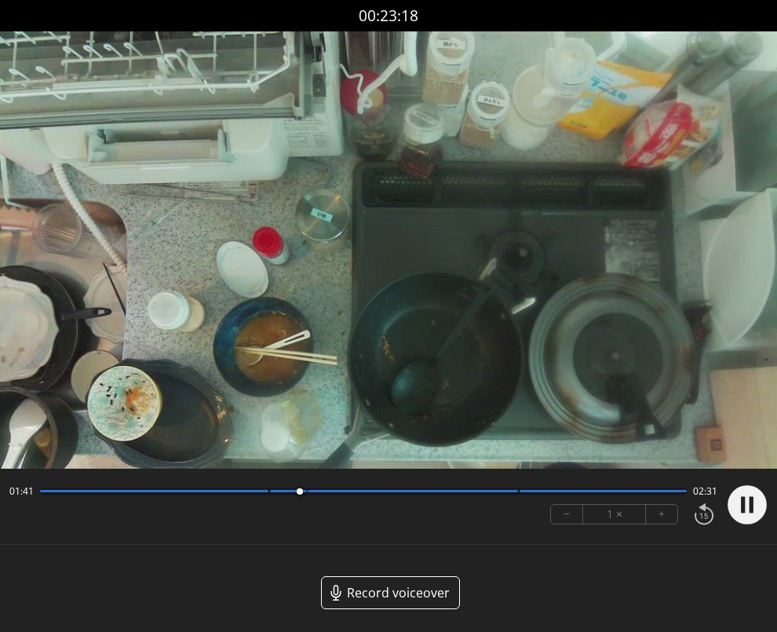
click at [752, 514] on circle at bounding box center [747, 504] width 39 height 39
click at [737, 505] on circle at bounding box center [747, 504] width 39 height 39
click at [728, 505] on circle at bounding box center [747, 504] width 39 height 39
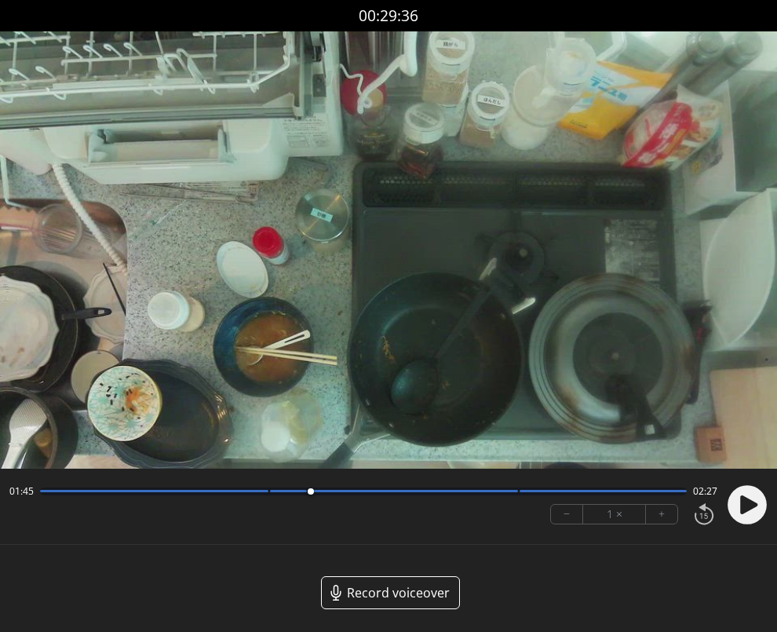
click at [748, 508] on icon at bounding box center [748, 504] width 17 height 19
click at [748, 508] on circle at bounding box center [747, 504] width 39 height 39
click at [753, 506] on icon at bounding box center [748, 504] width 17 height 19
click at [753, 506] on icon at bounding box center [752, 504] width 4 height 16
click at [745, 507] on icon at bounding box center [748, 504] width 17 height 19
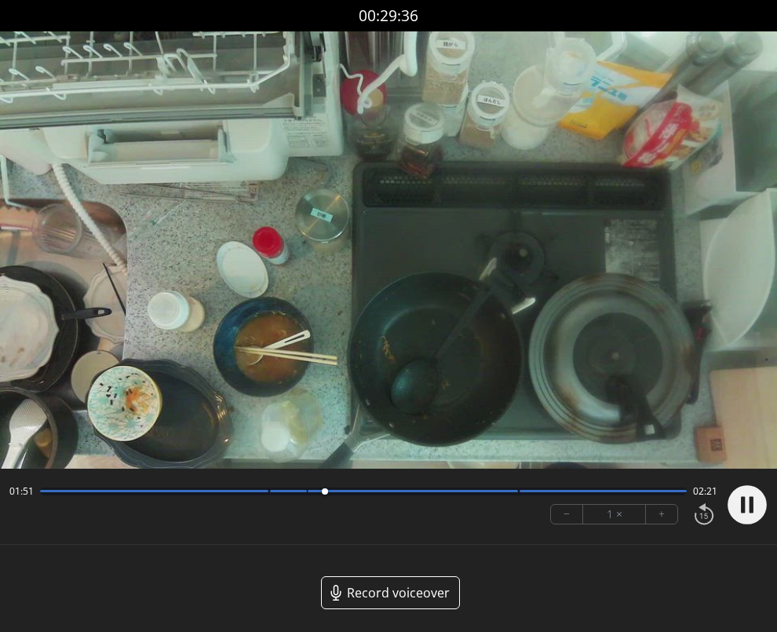
click at [745, 507] on circle at bounding box center [747, 504] width 39 height 39
click at [753, 515] on circle at bounding box center [747, 504] width 39 height 39
click at [761, 514] on circle at bounding box center [747, 504] width 39 height 39
click at [746, 509] on circle at bounding box center [747, 504] width 39 height 39
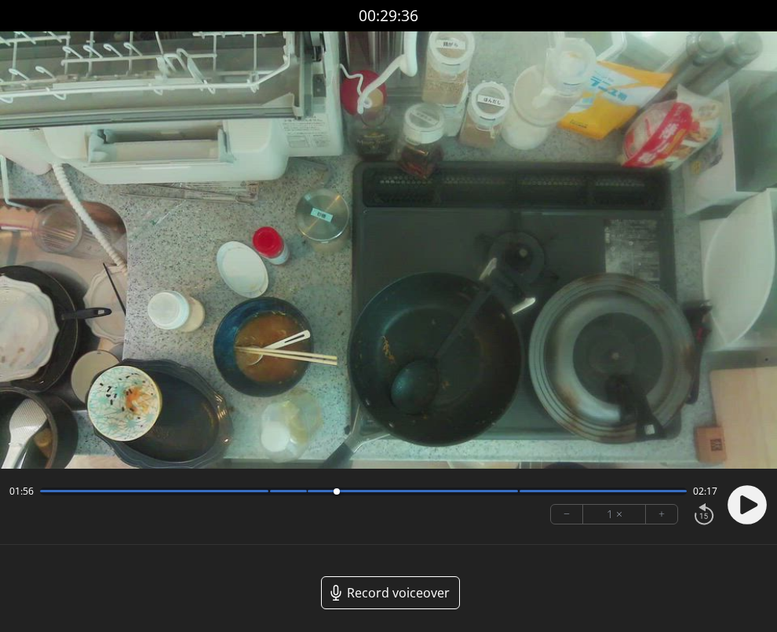
click at [768, 509] on div "01:56 02:17 − 1 × +" at bounding box center [388, 506] width 777 height 57
click at [764, 509] on circle at bounding box center [747, 504] width 39 height 39
click at [740, 507] on icon at bounding box center [747, 504] width 41 height 41
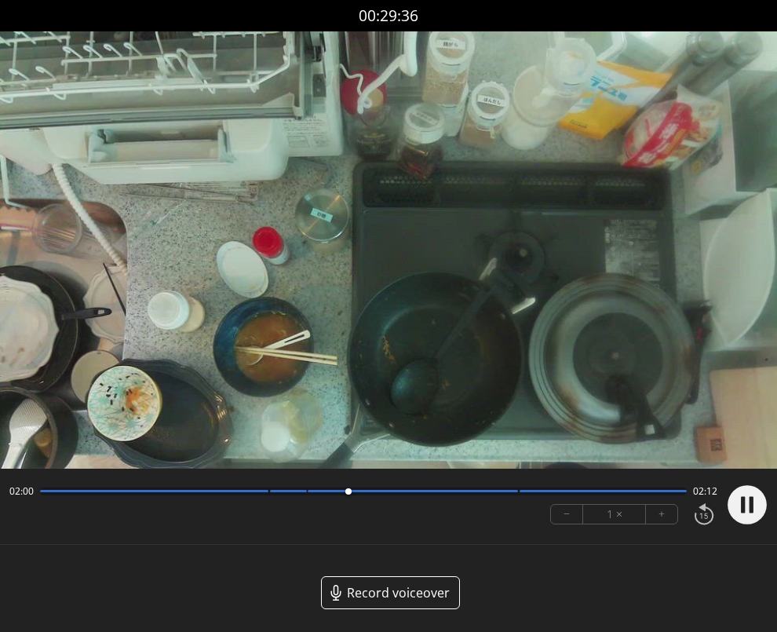
click at [742, 507] on icon at bounding box center [743, 504] width 4 height 16
click at [746, 497] on icon at bounding box center [747, 504] width 41 height 41
click at [746, 497] on circle at bounding box center [747, 504] width 39 height 39
click at [759, 499] on circle at bounding box center [747, 504] width 39 height 39
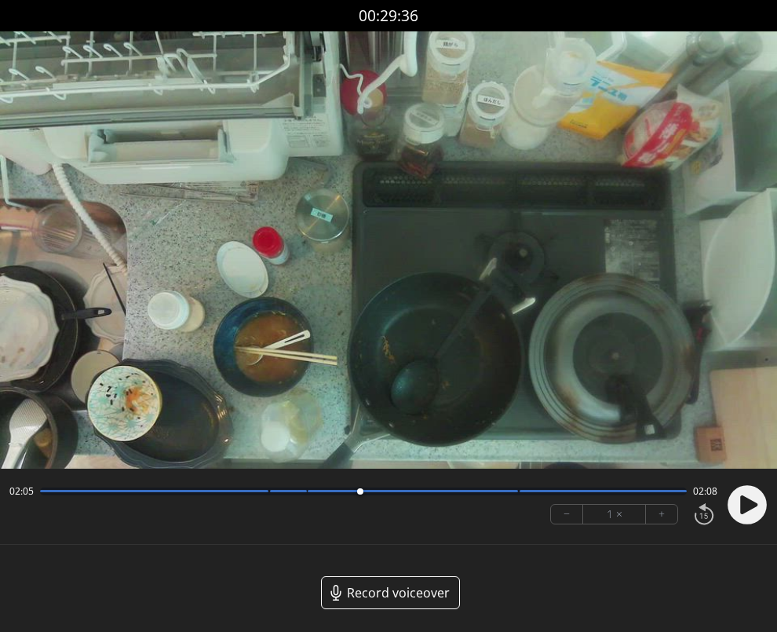
click at [751, 512] on circle at bounding box center [747, 504] width 39 height 39
click at [751, 512] on icon at bounding box center [752, 504] width 4 height 16
click at [743, 505] on icon at bounding box center [748, 504] width 17 height 19
click at [743, 505] on icon at bounding box center [743, 504] width 4 height 16
click at [741, 502] on icon at bounding box center [748, 504] width 17 height 19
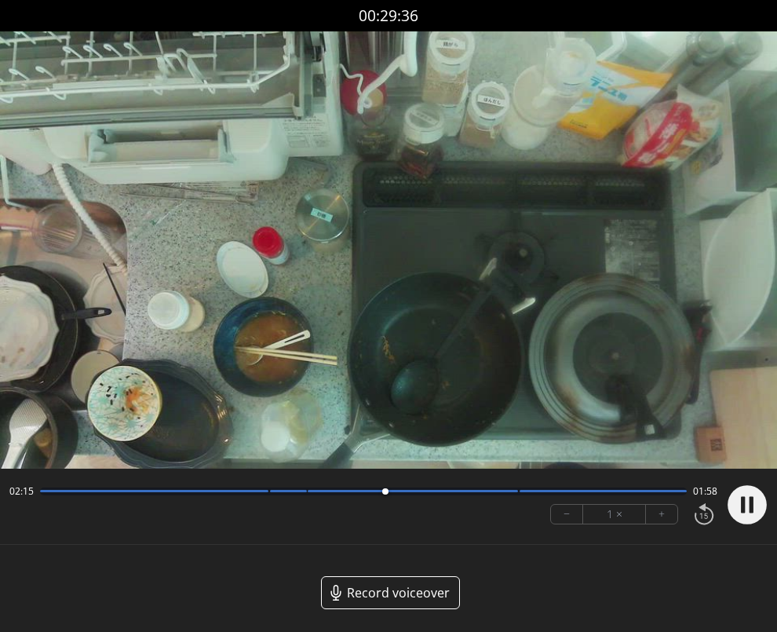
click at [741, 502] on icon at bounding box center [743, 504] width 4 height 16
click at [736, 504] on circle at bounding box center [747, 504] width 39 height 39
click at [383, 493] on div at bounding box center [393, 491] width 21 height 21
click at [750, 502] on icon at bounding box center [748, 504] width 17 height 19
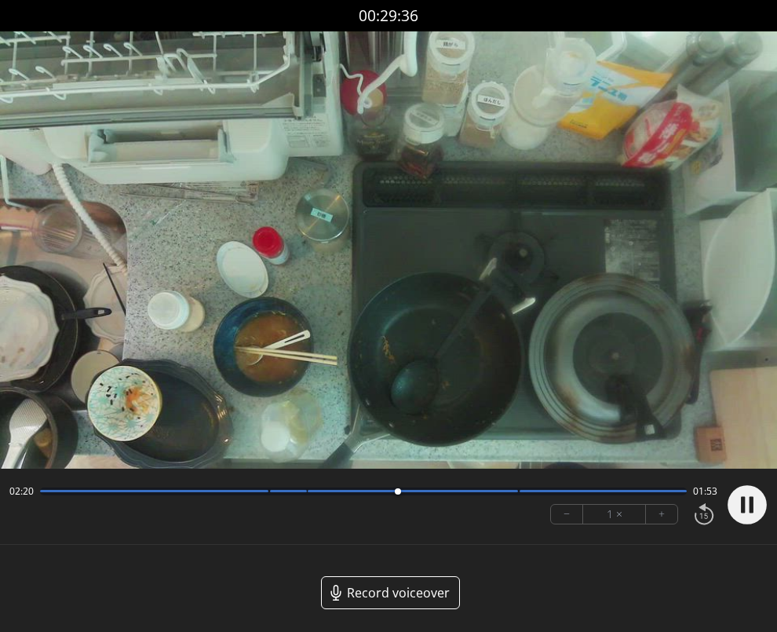
click at [750, 504] on icon at bounding box center [752, 504] width 4 height 16
click at [740, 505] on icon at bounding box center [748, 504] width 17 height 19
click at [740, 505] on circle at bounding box center [747, 504] width 39 height 39
click at [740, 505] on icon at bounding box center [748, 504] width 17 height 19
click at [740, 505] on circle at bounding box center [747, 504] width 39 height 39
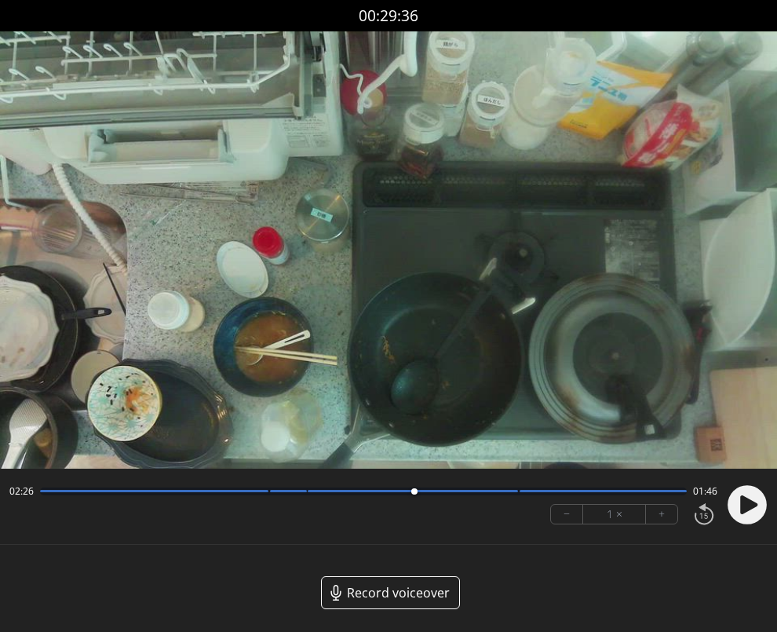
click at [408, 497] on div at bounding box center [413, 491] width 21 height 21
click at [741, 515] on circle at bounding box center [747, 504] width 39 height 39
click at [396, 495] on div "02:26 01:47" at bounding box center [363, 491] width 708 height 13
click at [395, 490] on div at bounding box center [413, 491] width 210 height 2
click at [741, 511] on icon at bounding box center [743, 504] width 4 height 16
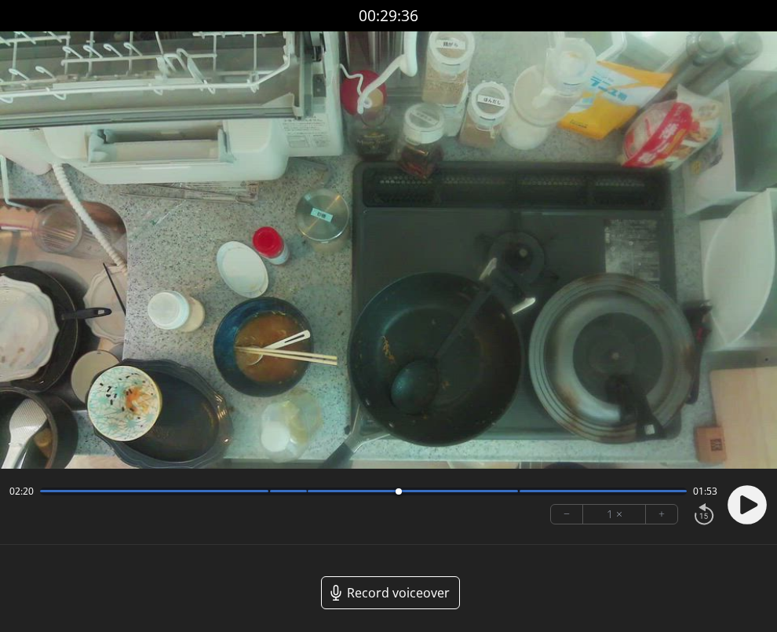
click at [741, 511] on icon at bounding box center [748, 504] width 17 height 19
click at [741, 511] on icon at bounding box center [743, 504] width 4 height 16
click at [742, 502] on icon at bounding box center [748, 504] width 17 height 19
click at [742, 502] on icon at bounding box center [743, 504] width 4 height 16
click at [749, 505] on icon at bounding box center [748, 504] width 17 height 19
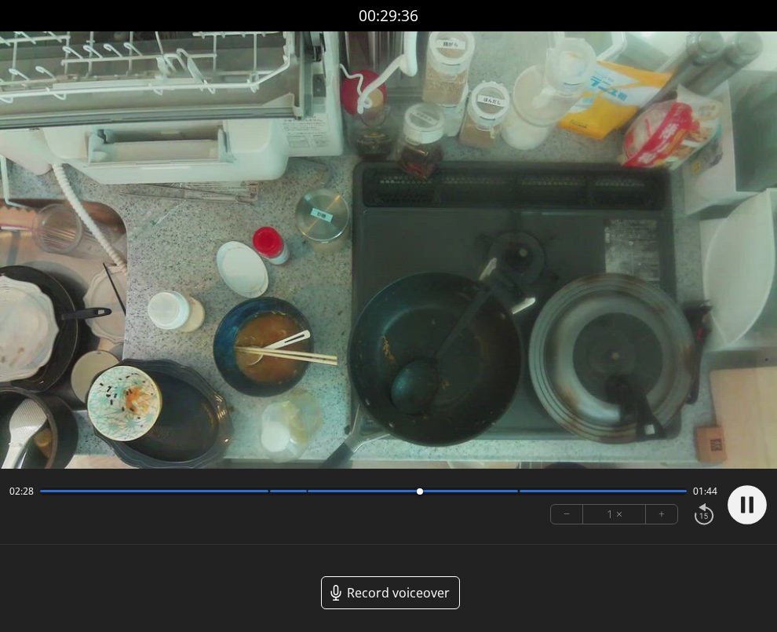
click at [749, 505] on circle at bounding box center [747, 504] width 39 height 39
click at [740, 504] on circle at bounding box center [747, 504] width 39 height 39
click at [746, 509] on icon at bounding box center [748, 504] width 17 height 19
click at [746, 509] on circle at bounding box center [747, 504] width 39 height 39
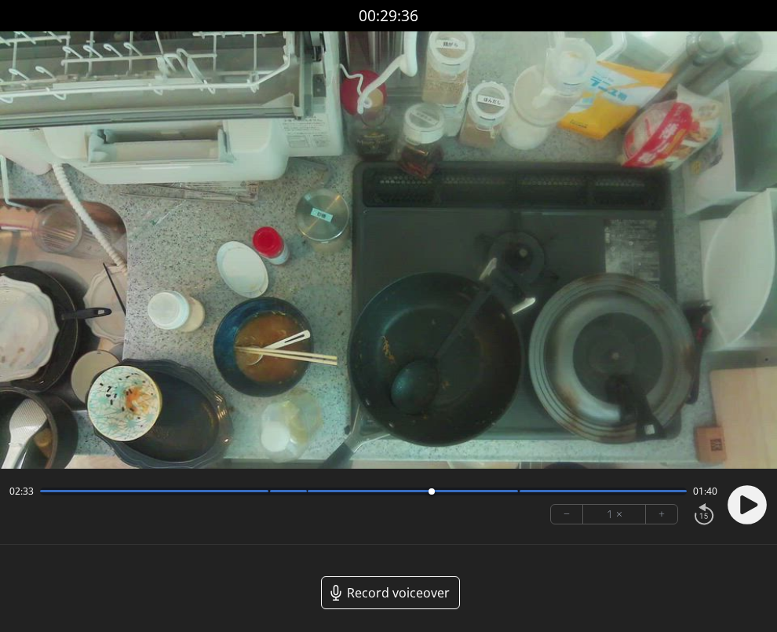
click at [735, 510] on circle at bounding box center [747, 504] width 39 height 39
click at [758, 498] on circle at bounding box center [747, 504] width 39 height 39
click at [436, 491] on div at bounding box center [446, 491] width 21 height 21
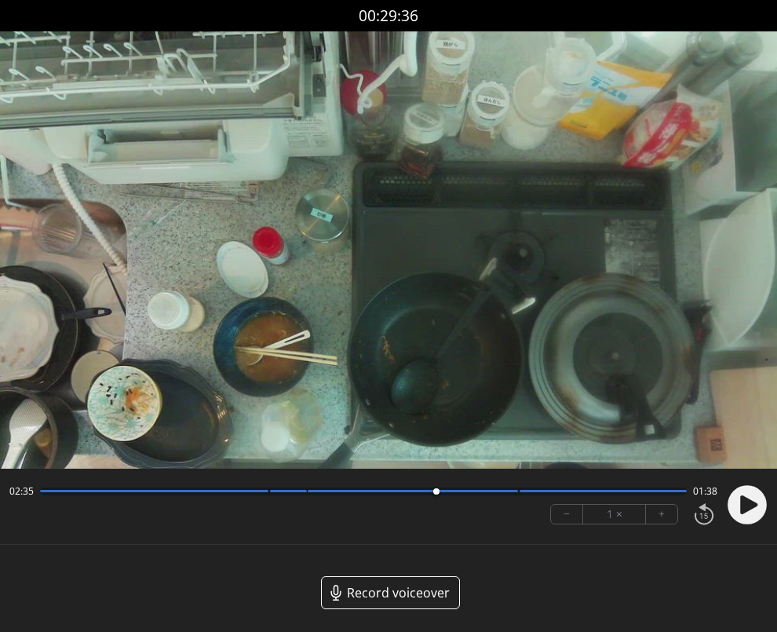
click at [760, 502] on circle at bounding box center [747, 504] width 39 height 39
click at [753, 506] on icon at bounding box center [748, 504] width 17 height 19
click at [753, 506] on circle at bounding box center [747, 504] width 39 height 39
click at [748, 508] on icon at bounding box center [748, 504] width 17 height 19
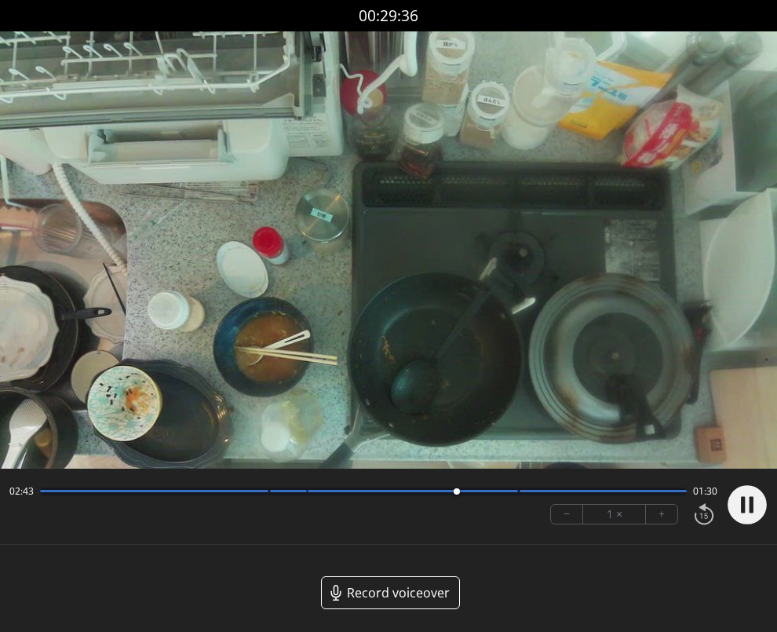
click at [748, 508] on circle at bounding box center [747, 504] width 39 height 39
click at [736, 503] on circle at bounding box center [746, 503] width 39 height 39
click at [437, 491] on div at bounding box center [413, 491] width 210 height 2
click at [756, 506] on circle at bounding box center [746, 503] width 39 height 39
click at [746, 499] on icon at bounding box center [747, 503] width 17 height 19
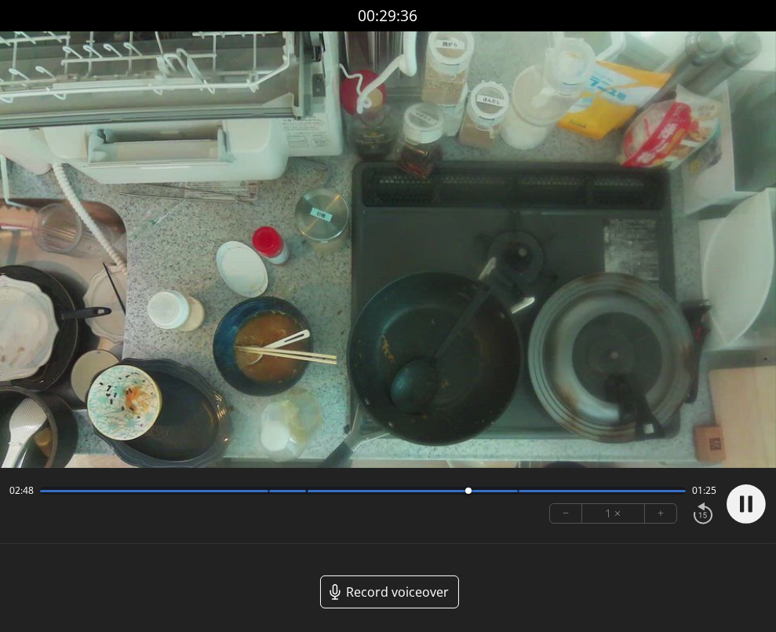
click at [746, 499] on circle at bounding box center [746, 503] width 39 height 39
click at [741, 512] on icon at bounding box center [747, 503] width 17 height 19
click at [741, 512] on circle at bounding box center [746, 503] width 39 height 39
click at [481, 492] on div at bounding box center [483, 490] width 6 height 6
click at [471, 492] on div at bounding box center [480, 490] width 21 height 21
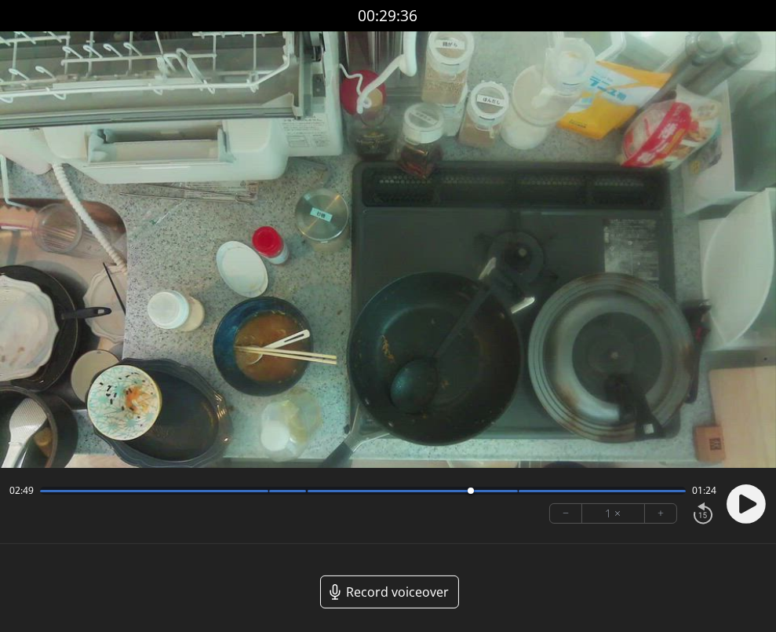
click at [736, 508] on circle at bounding box center [746, 503] width 39 height 39
click at [742, 506] on icon at bounding box center [742, 504] width 4 height 16
click at [735, 499] on circle at bounding box center [746, 503] width 39 height 39
click at [739, 501] on circle at bounding box center [746, 503] width 39 height 39
click at [739, 501] on icon at bounding box center [747, 503] width 17 height 19
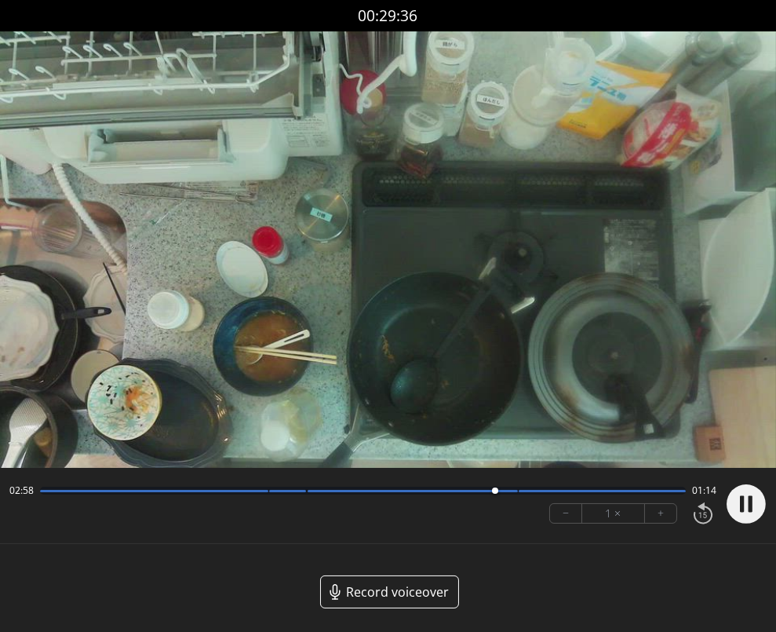
click at [738, 501] on circle at bounding box center [746, 503] width 39 height 39
click at [759, 500] on circle at bounding box center [746, 503] width 39 height 39
click at [766, 516] on icon at bounding box center [746, 503] width 41 height 41
click at [762, 515] on icon at bounding box center [746, 503] width 41 height 41
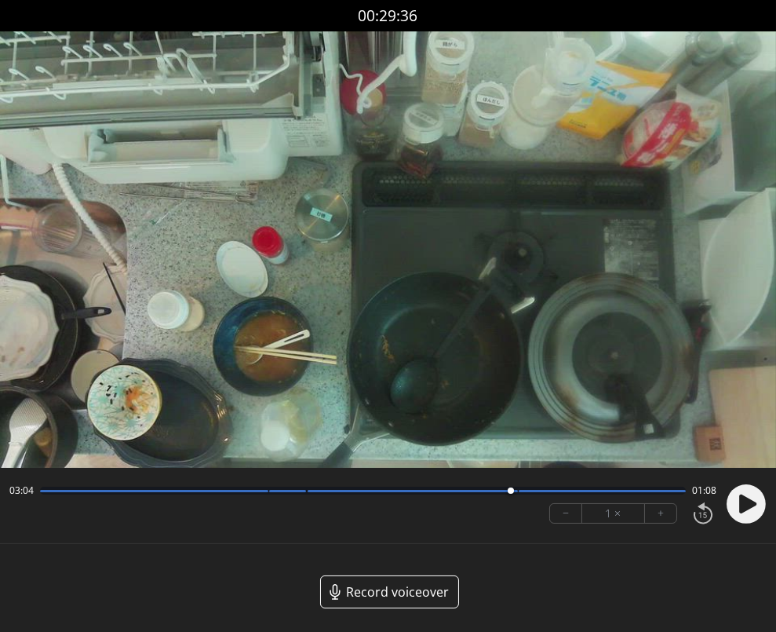
click at [762, 515] on icon at bounding box center [746, 503] width 41 height 41
click at [740, 504] on icon at bounding box center [747, 503] width 17 height 19
click at [740, 504] on icon at bounding box center [742, 504] width 4 height 16
click at [746, 504] on icon at bounding box center [747, 503] width 17 height 19
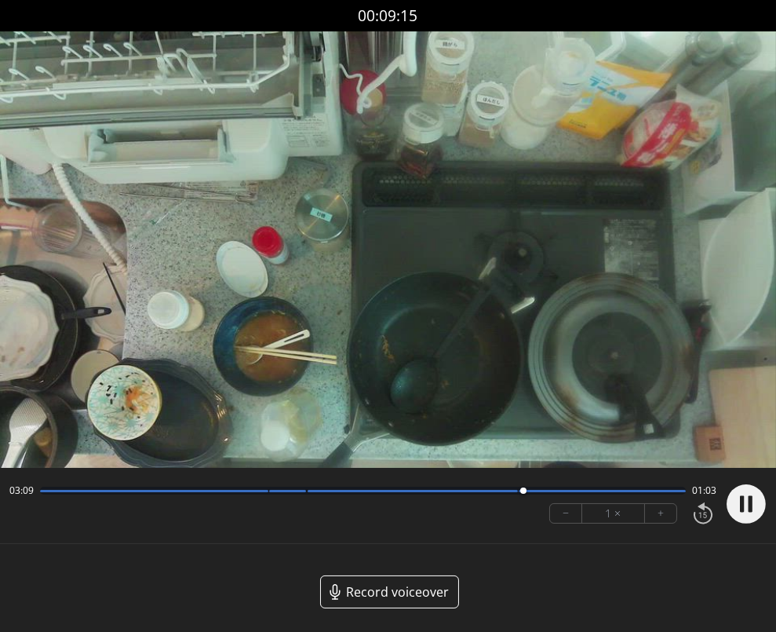
click at [746, 504] on circle at bounding box center [746, 503] width 39 height 39
click at [741, 507] on icon at bounding box center [747, 503] width 17 height 19
click at [741, 507] on icon at bounding box center [742, 504] width 4 height 16
click at [745, 512] on circle at bounding box center [746, 503] width 39 height 39
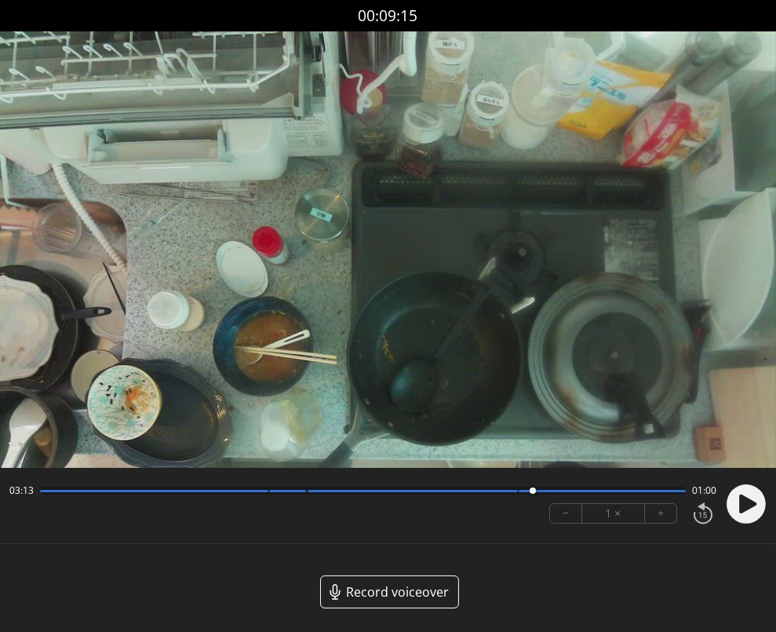
click at [760, 501] on circle at bounding box center [746, 503] width 39 height 39
click at [739, 510] on circle at bounding box center [746, 503] width 39 height 39
click at [746, 510] on icon at bounding box center [747, 503] width 17 height 19
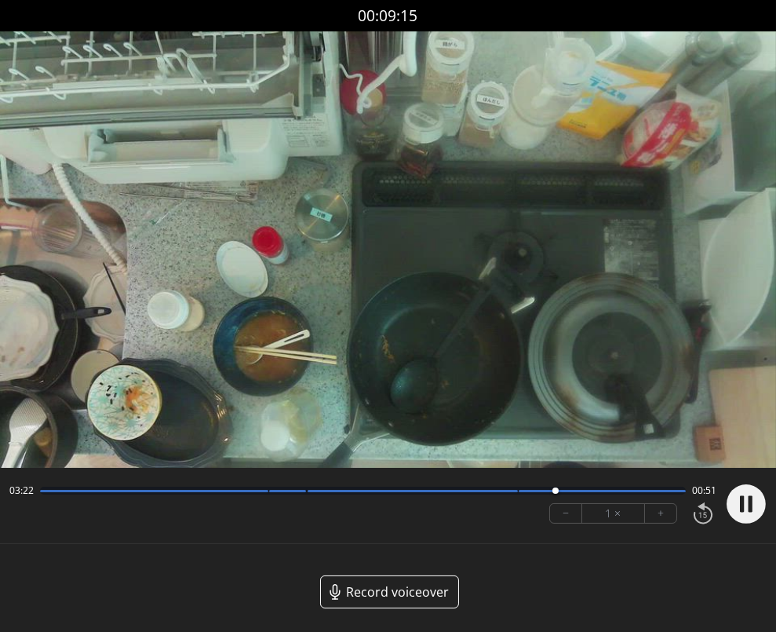
click at [746, 510] on circle at bounding box center [746, 503] width 39 height 39
click at [531, 493] on div at bounding box center [363, 491] width 646 height 8
click at [757, 506] on circle at bounding box center [746, 503] width 39 height 39
click at [545, 494] on div at bounding box center [363, 491] width 646 height 8
click at [739, 507] on circle at bounding box center [746, 503] width 39 height 39
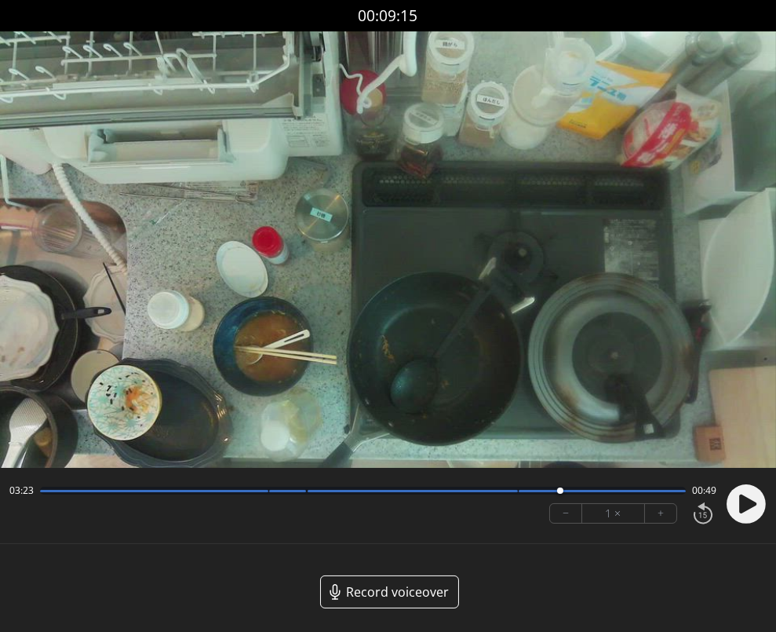
click at [734, 500] on circle at bounding box center [746, 503] width 39 height 39
click at [750, 510] on circle at bounding box center [746, 503] width 39 height 39
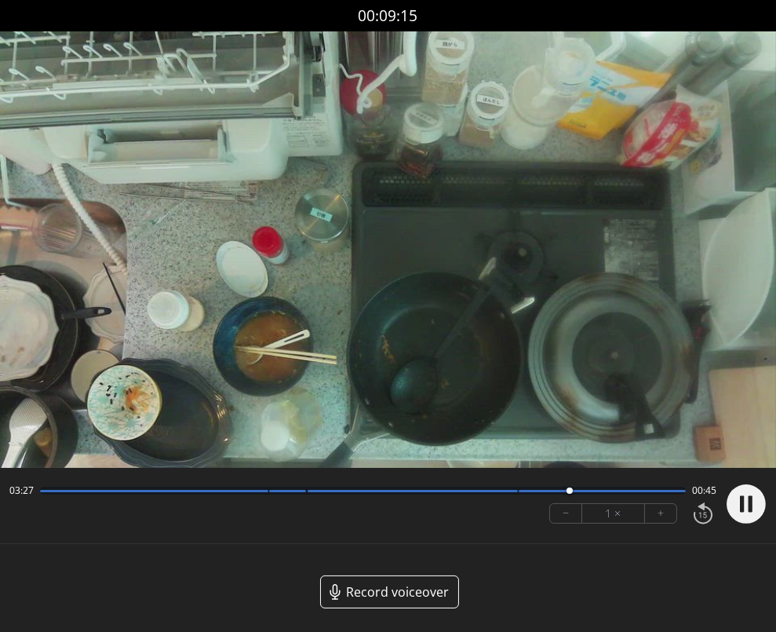
click at [750, 510] on icon at bounding box center [751, 504] width 4 height 16
click at [750, 512] on circle at bounding box center [746, 503] width 39 height 39
click at [750, 512] on icon at bounding box center [751, 504] width 4 height 16
click at [754, 507] on circle at bounding box center [746, 503] width 39 height 39
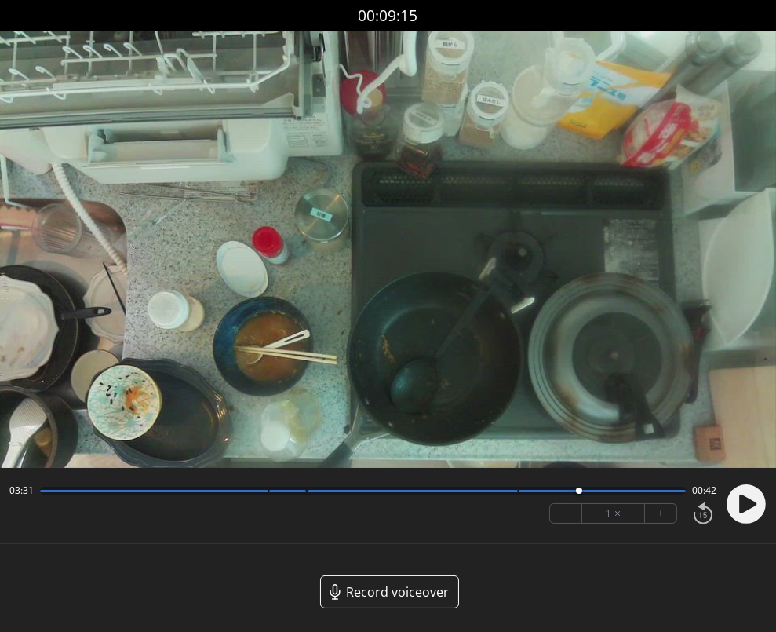
click at [748, 498] on icon at bounding box center [747, 503] width 17 height 19
click at [748, 498] on circle at bounding box center [746, 503] width 39 height 39
click at [750, 501] on icon at bounding box center [747, 503] width 17 height 19
click at [750, 501] on icon at bounding box center [751, 504] width 4 height 16
click at [758, 505] on circle at bounding box center [746, 503] width 39 height 39
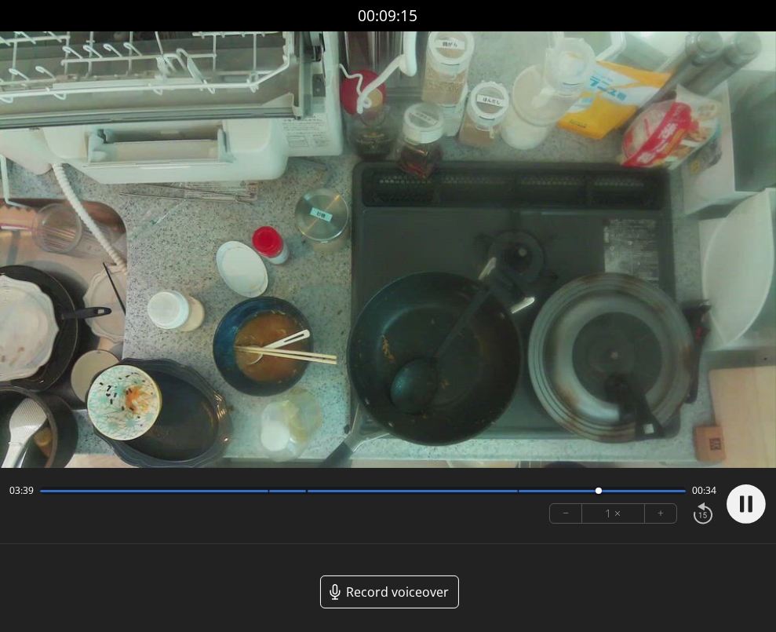
click at [759, 505] on circle at bounding box center [746, 503] width 39 height 39
click at [739, 507] on circle at bounding box center [746, 503] width 39 height 39
click at [738, 506] on circle at bounding box center [746, 503] width 39 height 39
click at [736, 500] on circle at bounding box center [746, 503] width 39 height 39
click at [739, 500] on circle at bounding box center [746, 503] width 39 height 39
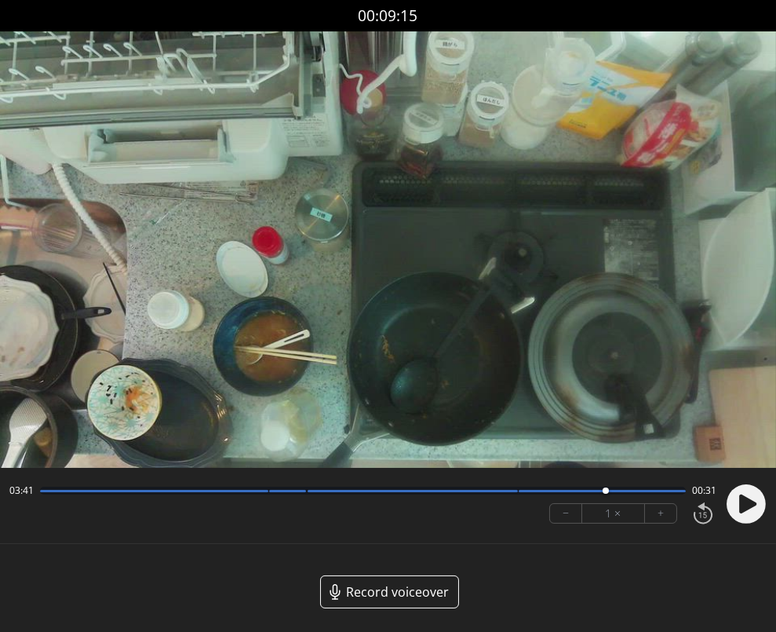
click at [750, 503] on icon at bounding box center [747, 503] width 17 height 19
click at [750, 503] on icon at bounding box center [751, 504] width 4 height 16
click at [731, 504] on circle at bounding box center [746, 503] width 39 height 39
click at [743, 504] on icon at bounding box center [747, 503] width 17 height 19
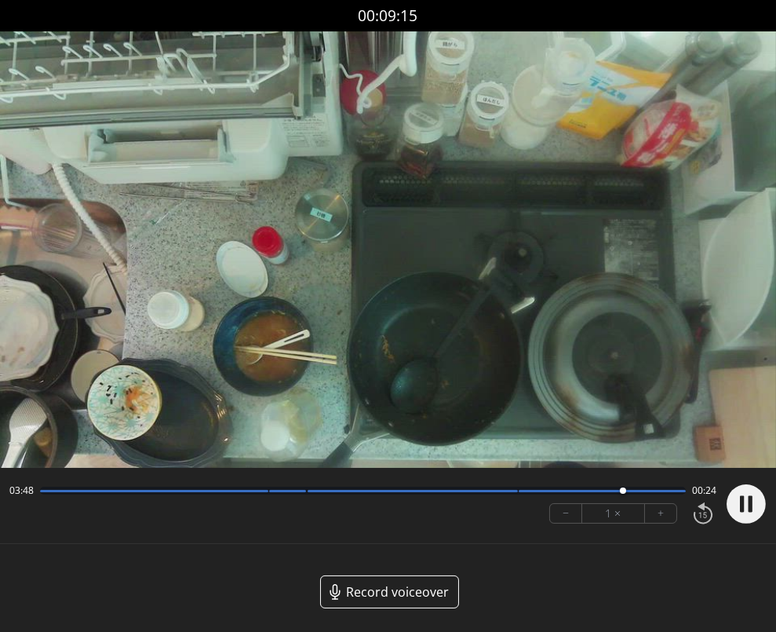
click at [743, 504] on icon at bounding box center [742, 504] width 4 height 16
click at [608, 492] on div at bounding box center [363, 491] width 646 height 8
click at [757, 504] on circle at bounding box center [746, 503] width 39 height 39
click at [742, 500] on icon at bounding box center [747, 503] width 17 height 19
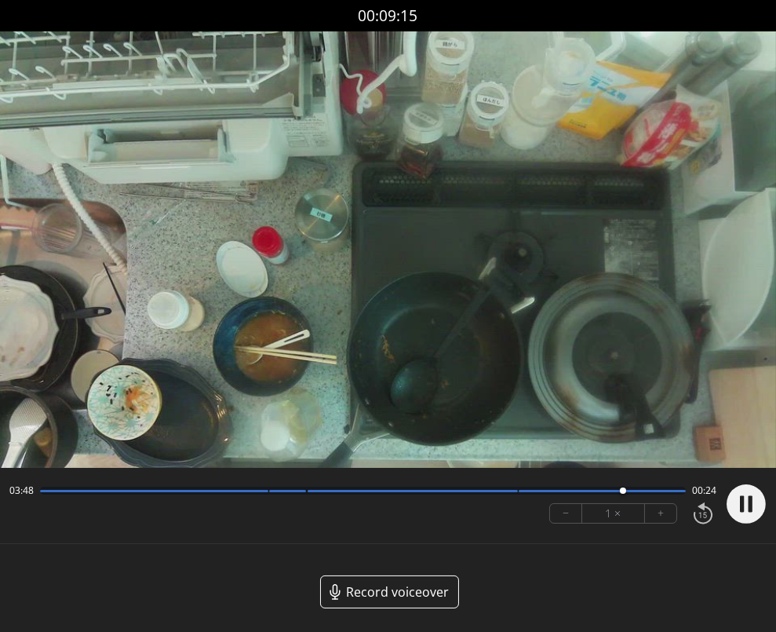
click at [742, 500] on icon at bounding box center [742, 504] width 4 height 16
click at [744, 503] on icon at bounding box center [747, 503] width 17 height 19
click at [744, 503] on icon at bounding box center [742, 504] width 4 height 16
click at [730, 498] on circle at bounding box center [746, 503] width 39 height 39
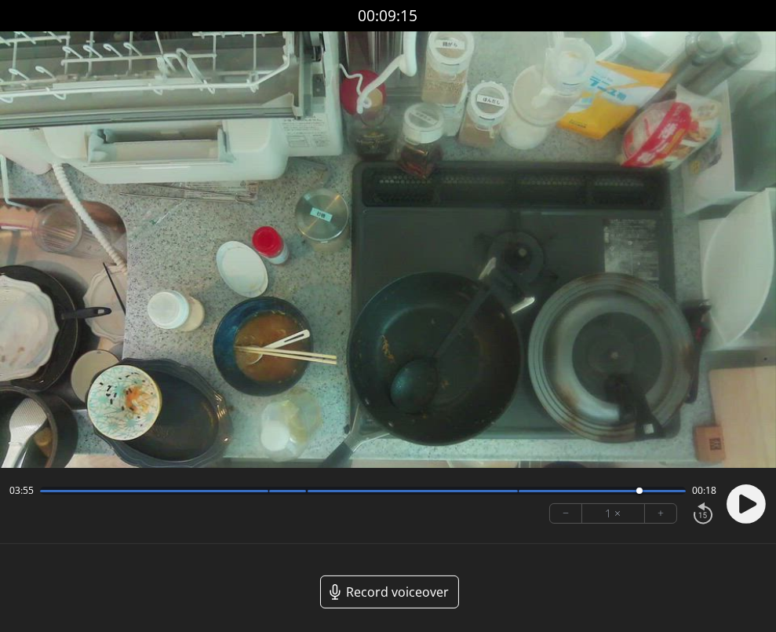
click at [752, 509] on circle at bounding box center [746, 503] width 39 height 39
click at [615, 493] on div at bounding box center [363, 491] width 646 height 8
click at [746, 508] on circle at bounding box center [746, 503] width 39 height 39
click at [746, 508] on icon at bounding box center [747, 503] width 17 height 19
click at [746, 508] on circle at bounding box center [746, 503] width 39 height 39
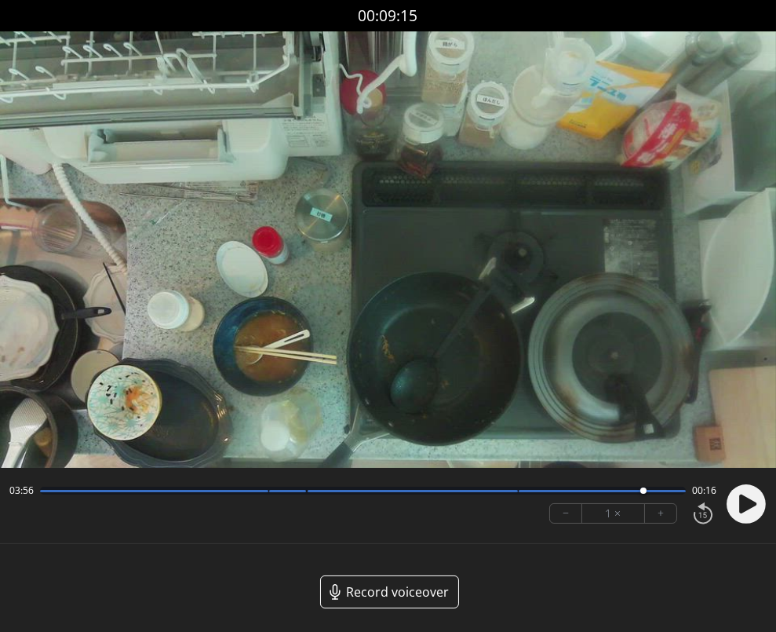
click at [739, 505] on circle at bounding box center [746, 503] width 39 height 39
click at [734, 501] on circle at bounding box center [746, 503] width 39 height 39
click at [748, 512] on circle at bounding box center [746, 503] width 39 height 39
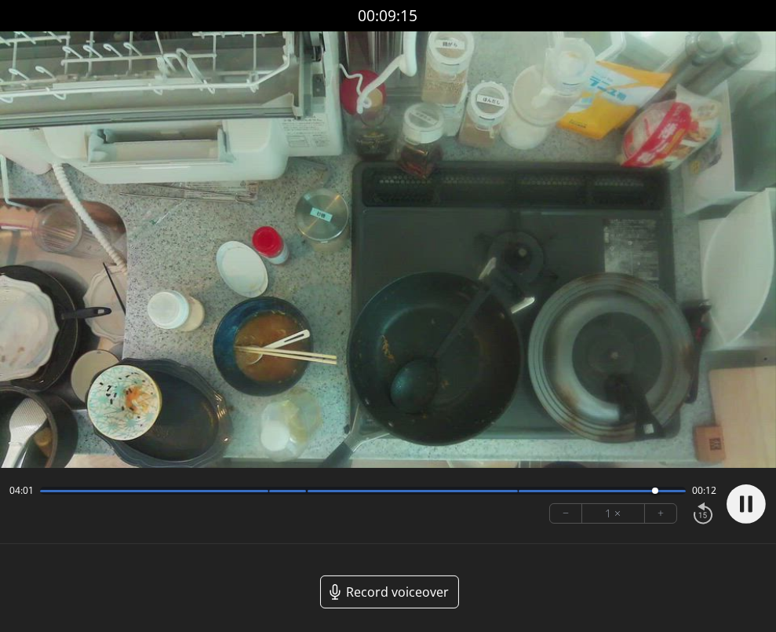
click at [748, 512] on circle at bounding box center [746, 503] width 39 height 39
click at [752, 514] on circle at bounding box center [746, 503] width 39 height 39
click at [737, 501] on circle at bounding box center [746, 503] width 39 height 39
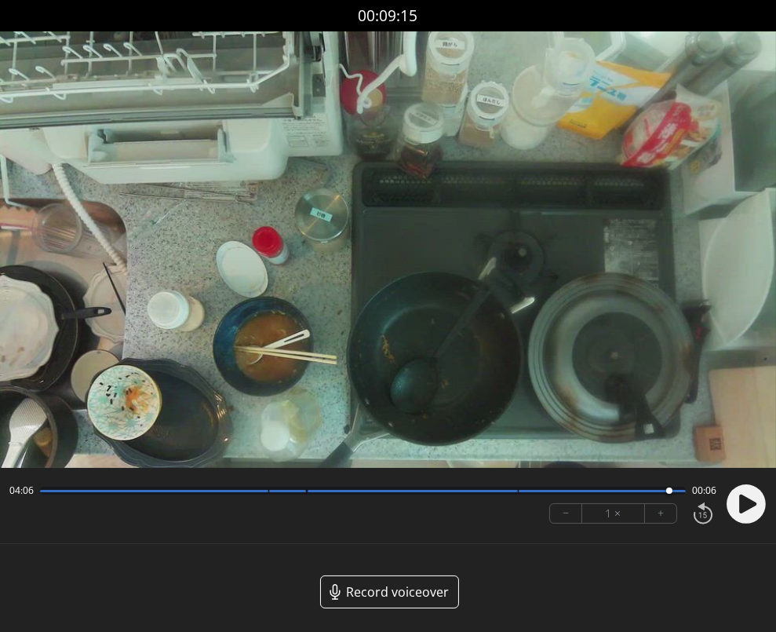
click at [748, 505] on icon at bounding box center [747, 503] width 17 height 19
click at [748, 505] on circle at bounding box center [746, 503] width 39 height 39
click at [749, 501] on icon at bounding box center [747, 503] width 17 height 19
click at [749, 501] on icon at bounding box center [751, 504] width 4 height 16
click at [743, 505] on icon at bounding box center [747, 503] width 17 height 19
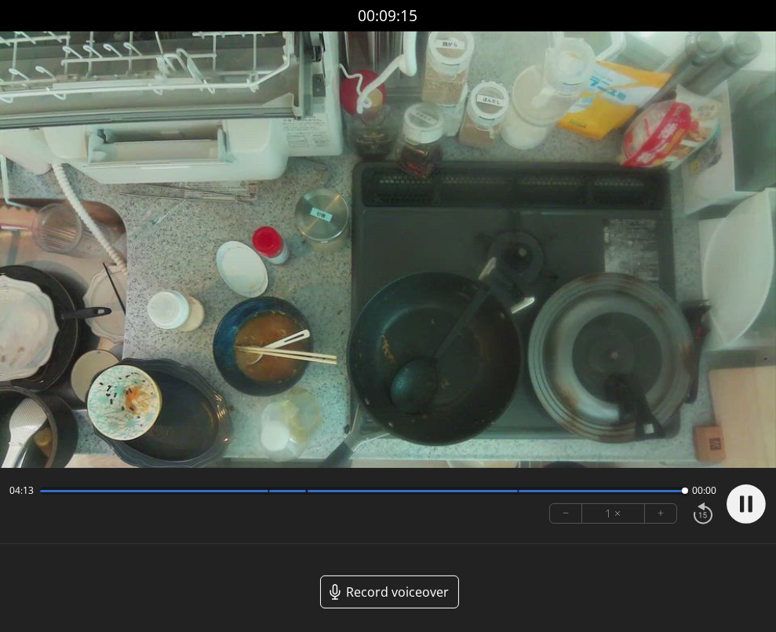
click at [743, 505] on icon at bounding box center [742, 504] width 4 height 16
click at [746, 501] on icon at bounding box center [747, 503] width 17 height 19
click at [742, 499] on icon at bounding box center [742, 504] width 4 height 16
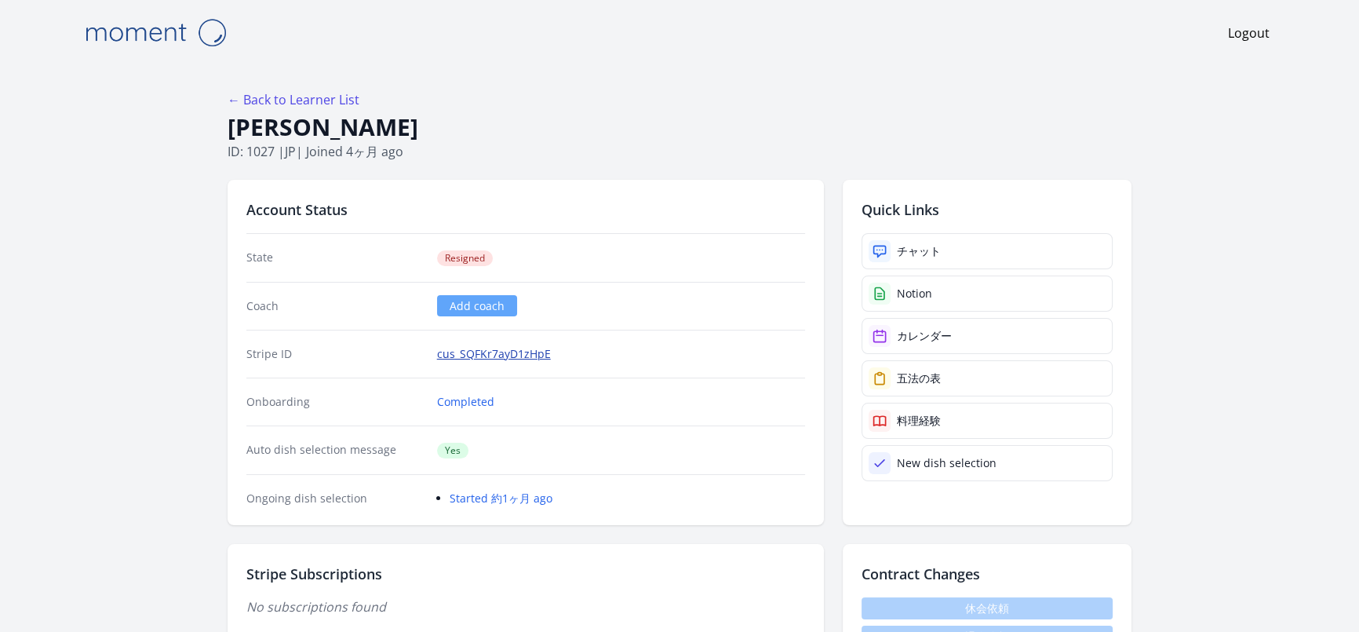
click at [525, 352] on link "cus_SQFKr7ayD1zHpE" at bounding box center [494, 354] width 114 height 16
click at [465, 356] on link "cus_SQFKr7ayD1zHpE" at bounding box center [494, 354] width 114 height 16
click at [507, 355] on link "cus_SQFKr7ayD1zHpE" at bounding box center [494, 354] width 114 height 16
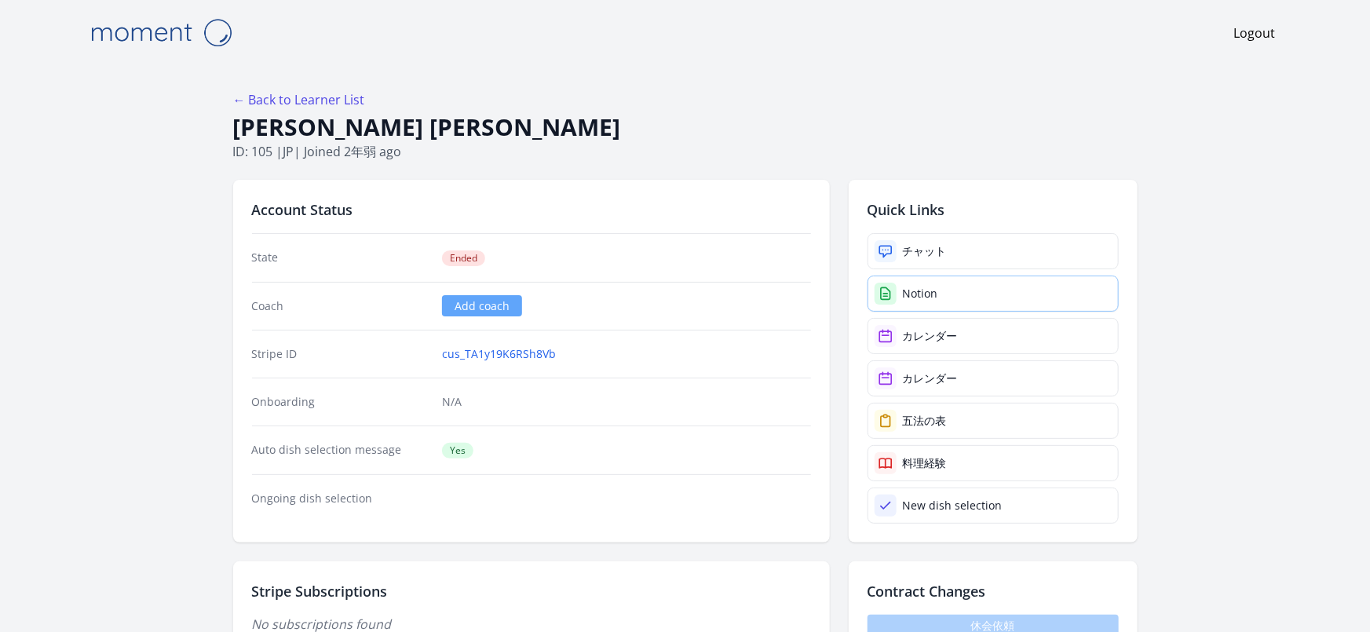
click at [911, 286] on div "Notion" at bounding box center [920, 294] width 35 height 16
click at [906, 247] on div "チャット" at bounding box center [925, 251] width 44 height 16
